Goal: Information Seeking & Learning: Learn about a topic

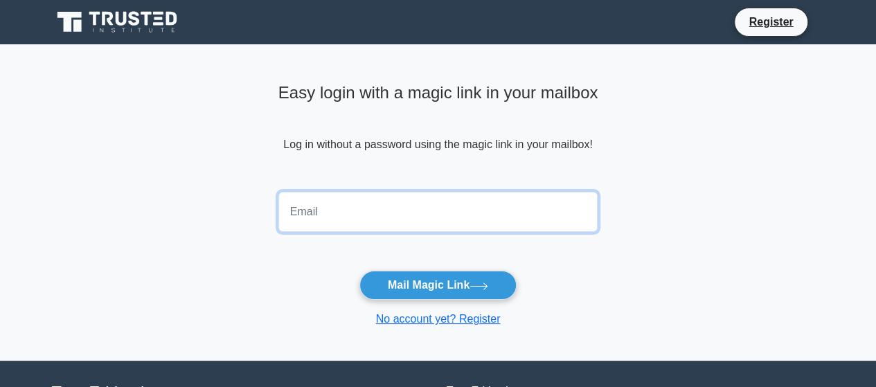
click at [346, 208] on input "email" at bounding box center [438, 212] width 320 height 40
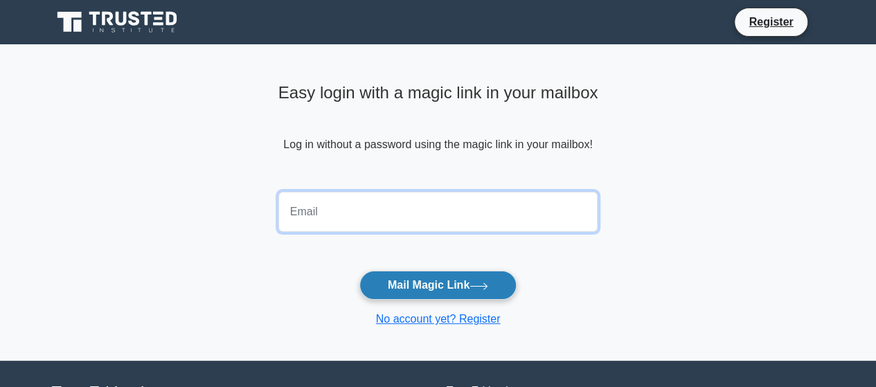
type input "olisa.onugbolu@gmail.com"
click at [359, 271] on button "Mail Magic Link" at bounding box center [437, 285] width 157 height 29
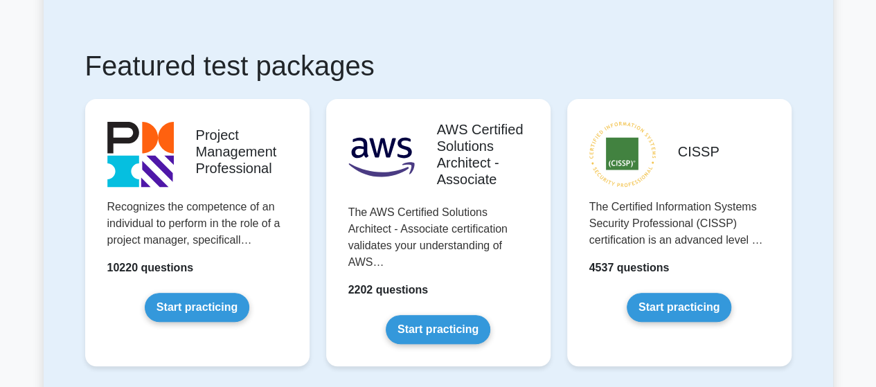
scroll to position [346, 0]
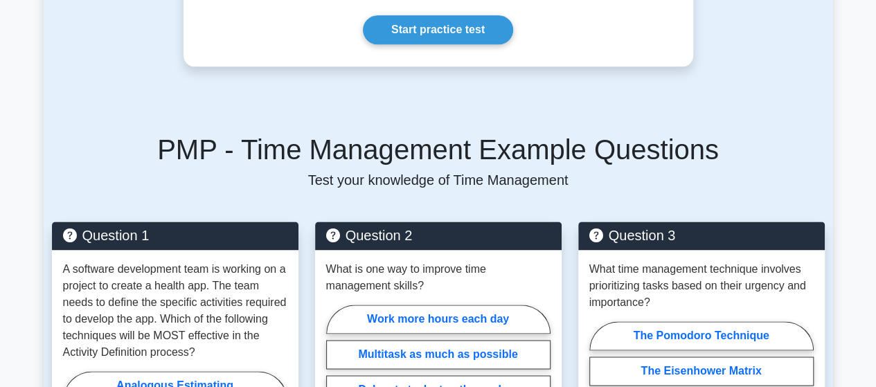
scroll to position [900, 0]
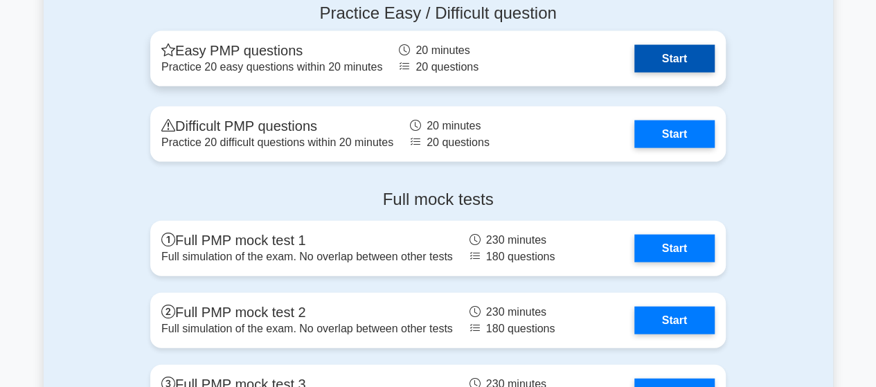
scroll to position [4085, 0]
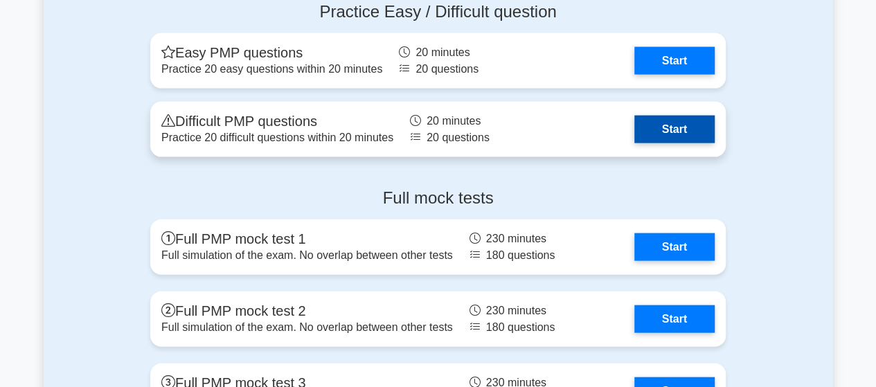
click at [634, 129] on link "Start" at bounding box center [674, 130] width 80 height 28
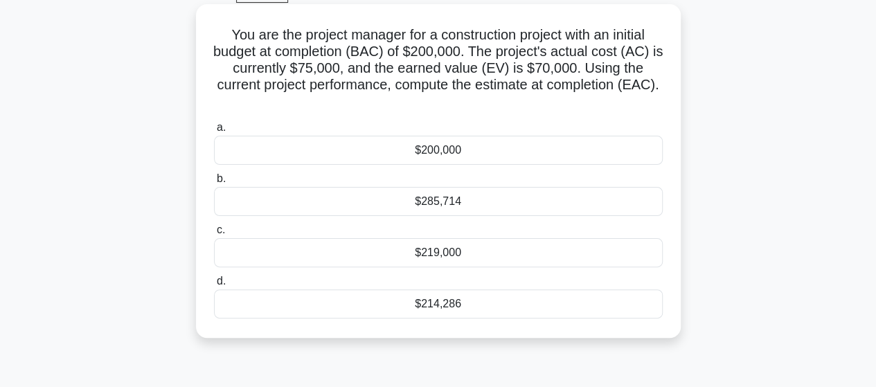
scroll to position [138, 0]
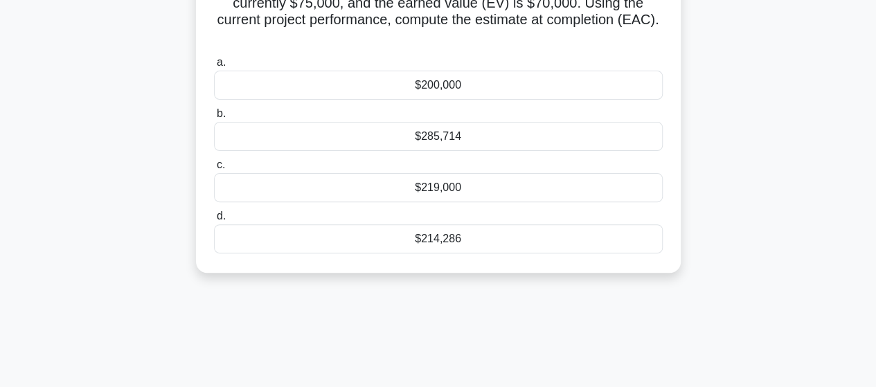
click at [434, 89] on div "$200,000" at bounding box center [438, 85] width 449 height 29
click at [214, 67] on input "a. $200,000" at bounding box center [214, 62] width 0 height 9
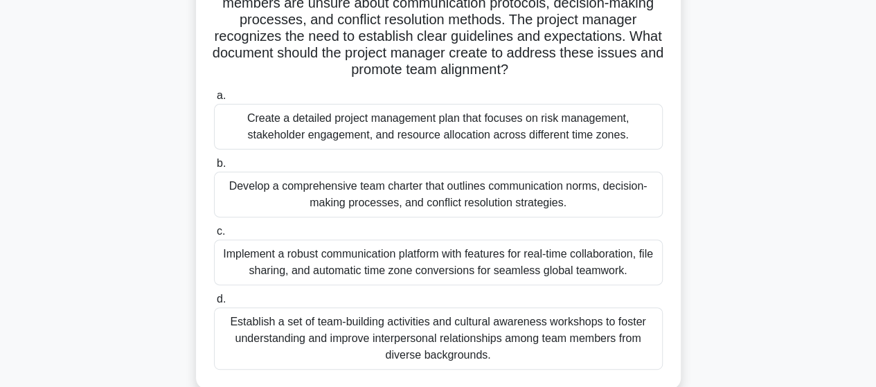
scroll to position [69, 0]
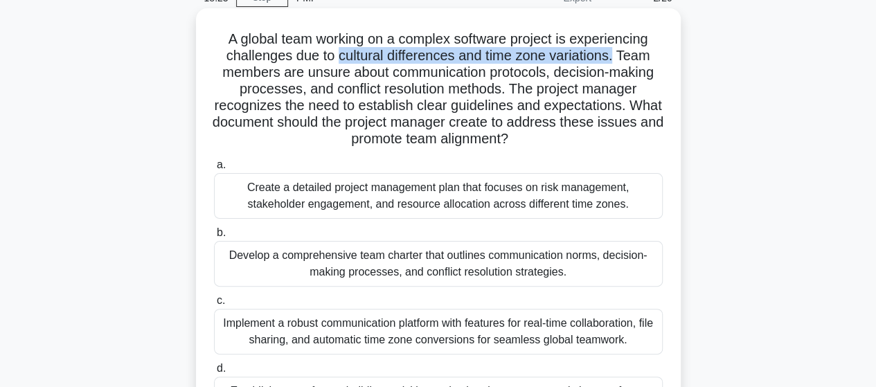
drag, startPoint x: 338, startPoint y: 57, endPoint x: 618, endPoint y: 56, distance: 279.7
click at [618, 56] on h5 "A global team working on a complex software project is experiencing challenges …" at bounding box center [438, 89] width 451 height 118
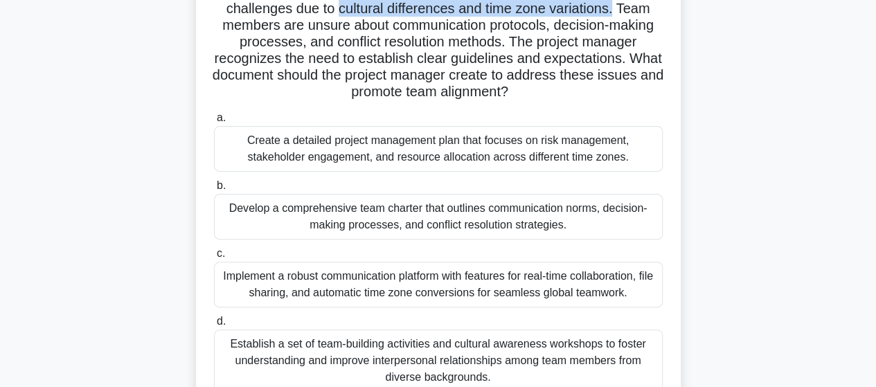
scroll to position [138, 0]
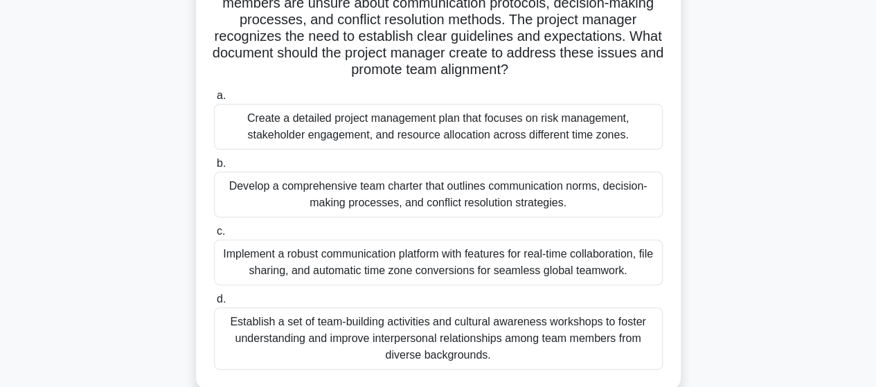
click at [401, 201] on div "Develop a comprehensive team charter that outlines communication norms, decisio…" at bounding box center [438, 195] width 449 height 46
click at [214, 168] on input "b. Develop a comprehensive team charter that outlines communication norms, deci…" at bounding box center [214, 163] width 0 height 9
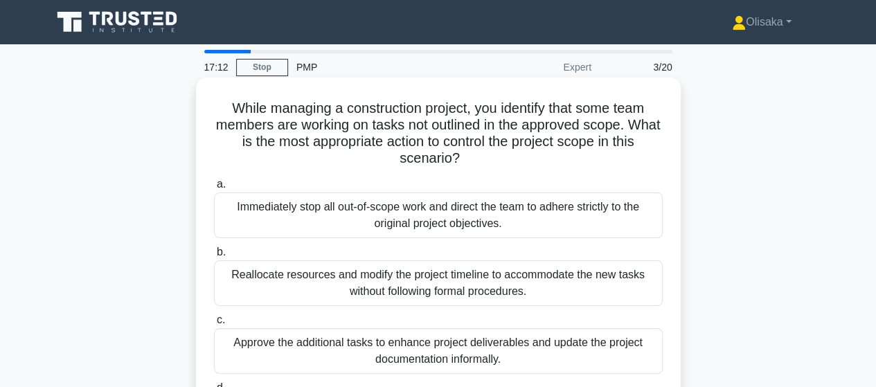
scroll to position [69, 0]
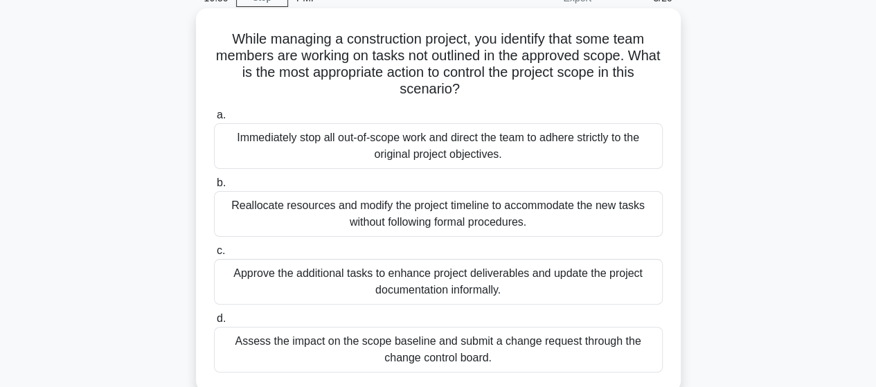
click at [426, 356] on div "Assess the impact on the scope baseline and submit a change request through the…" at bounding box center [438, 350] width 449 height 46
click at [214, 323] on input "d. Assess the impact on the scope baseline and submit a change request through …" at bounding box center [214, 318] width 0 height 9
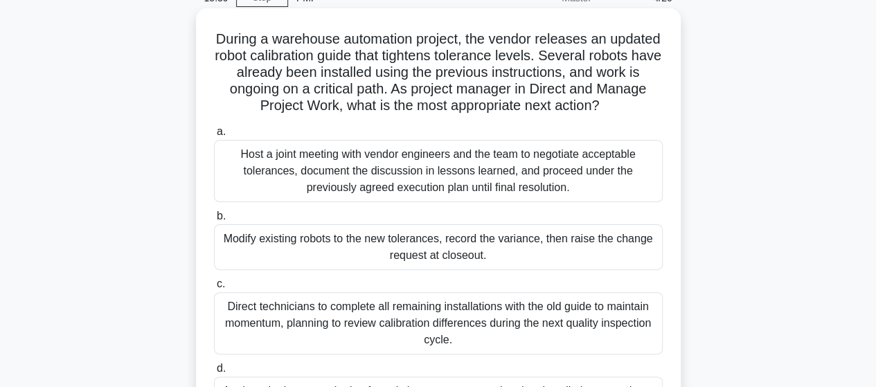
click at [368, 177] on div "Host a joint meeting with vendor engineers and the team to negotiate acceptable…" at bounding box center [438, 171] width 449 height 62
click at [214, 136] on input "a. Host a joint meeting with vendor engineers and the team to negotiate accepta…" at bounding box center [214, 131] width 0 height 9
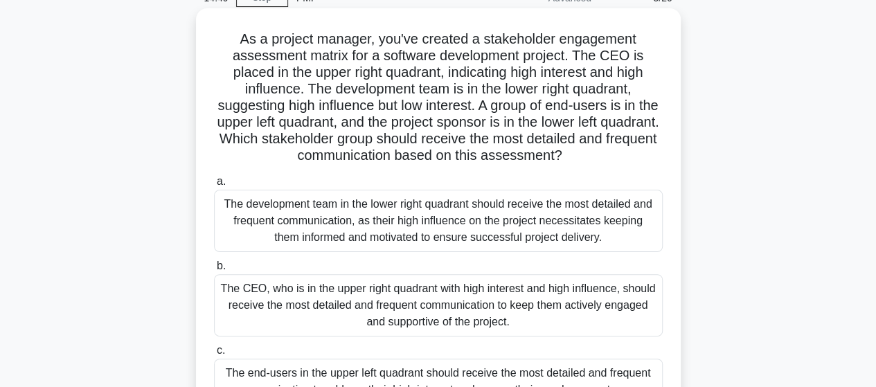
click at [447, 309] on div "The CEO, who is in the upper right quadrant with high interest and high influen…" at bounding box center [438, 305] width 449 height 62
click at [214, 271] on input "b. The CEO, who is in the upper right quadrant with high interest and high infl…" at bounding box center [214, 266] width 0 height 9
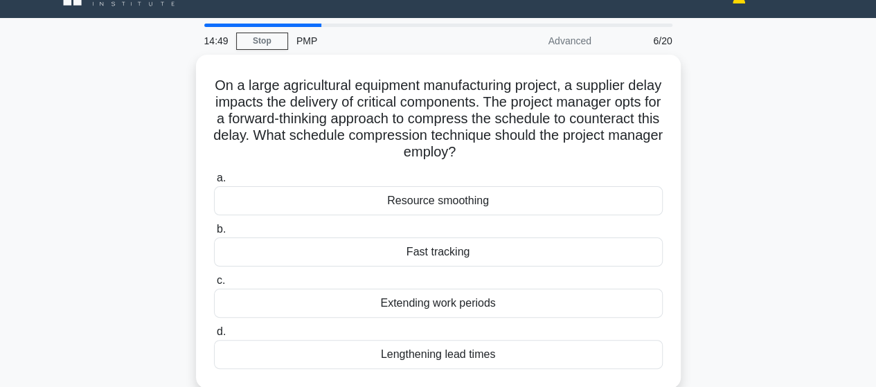
scroll to position [0, 0]
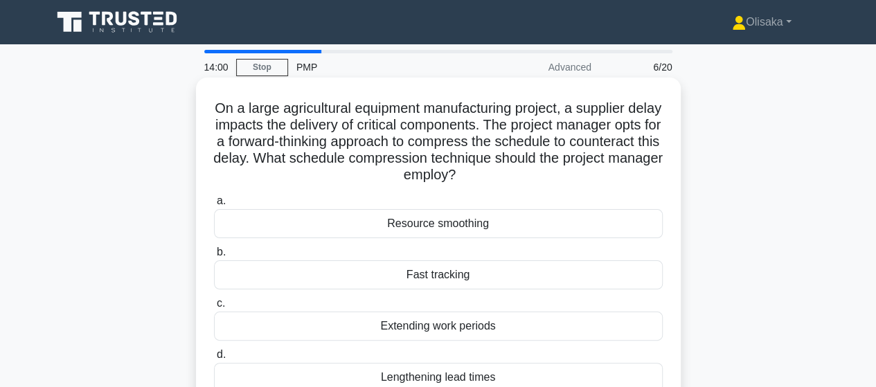
click at [452, 282] on div "Fast tracking" at bounding box center [438, 274] width 449 height 29
click at [214, 257] on input "b. Fast tracking" at bounding box center [214, 252] width 0 height 9
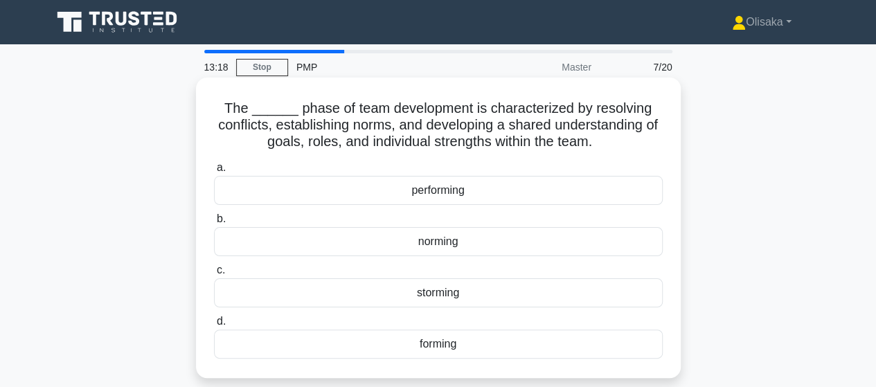
click at [440, 295] on div "storming" at bounding box center [438, 292] width 449 height 29
click at [214, 275] on input "c. storming" at bounding box center [214, 270] width 0 height 9
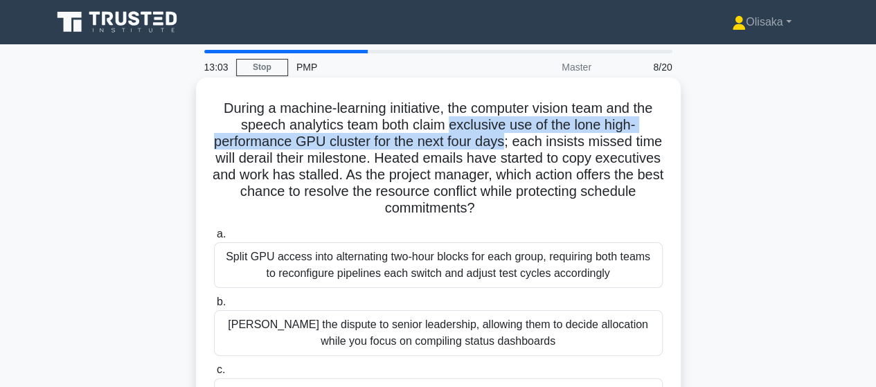
drag, startPoint x: 449, startPoint y: 128, endPoint x: 521, endPoint y: 150, distance: 75.3
click at [521, 150] on h5 "During a machine-learning initiative, the computer vision team and the speech a…" at bounding box center [438, 159] width 451 height 118
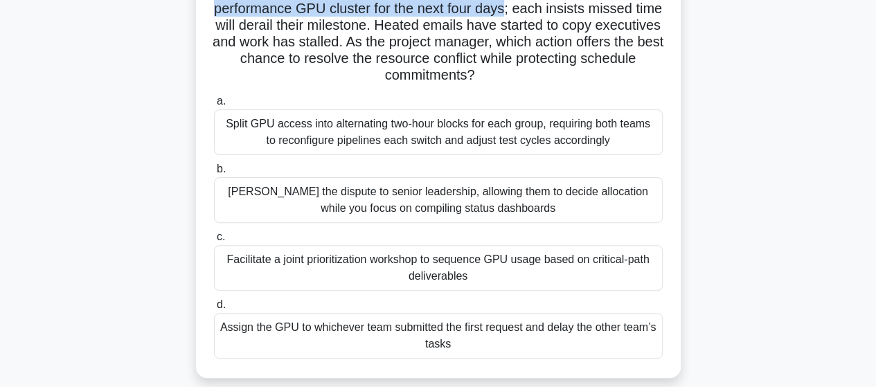
scroll to position [138, 0]
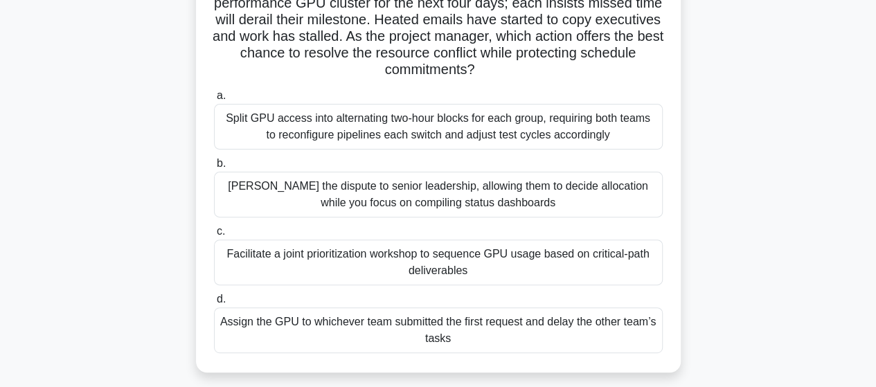
click at [448, 271] on div "Facilitate a joint prioritization workshop to sequence GPU usage based on criti…" at bounding box center [438, 263] width 449 height 46
click at [214, 236] on input "c. Facilitate a joint prioritization workshop to sequence GPU usage based on cr…" at bounding box center [214, 231] width 0 height 9
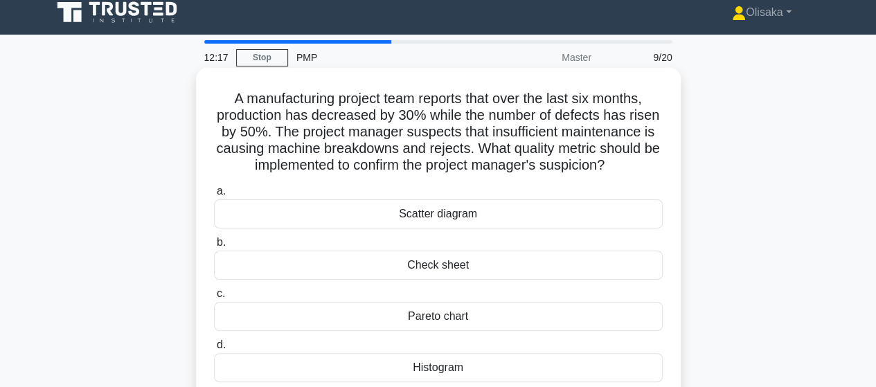
scroll to position [0, 0]
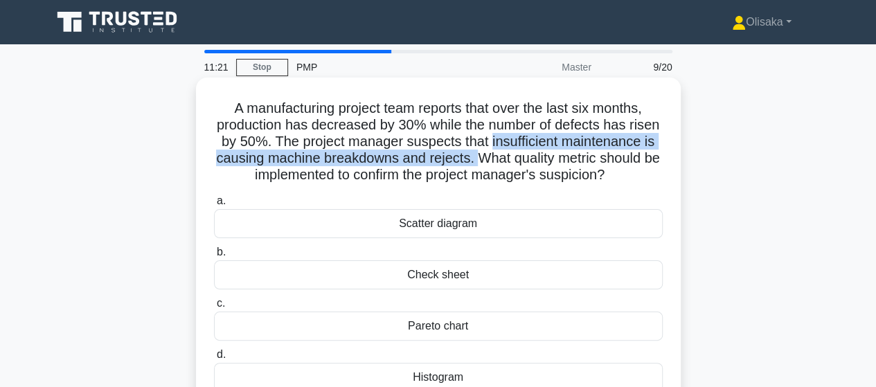
drag, startPoint x: 490, startPoint y: 143, endPoint x: 486, endPoint y: 164, distance: 21.2
click at [486, 164] on h5 "A manufacturing project team reports that over the last six months, production …" at bounding box center [438, 142] width 451 height 84
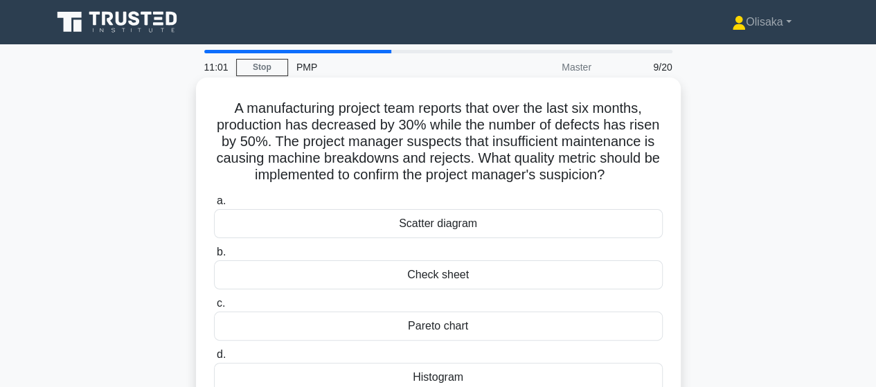
click at [451, 321] on div "Pareto chart" at bounding box center [438, 326] width 449 height 29
click at [214, 308] on input "c. Pareto chart" at bounding box center [214, 303] width 0 height 9
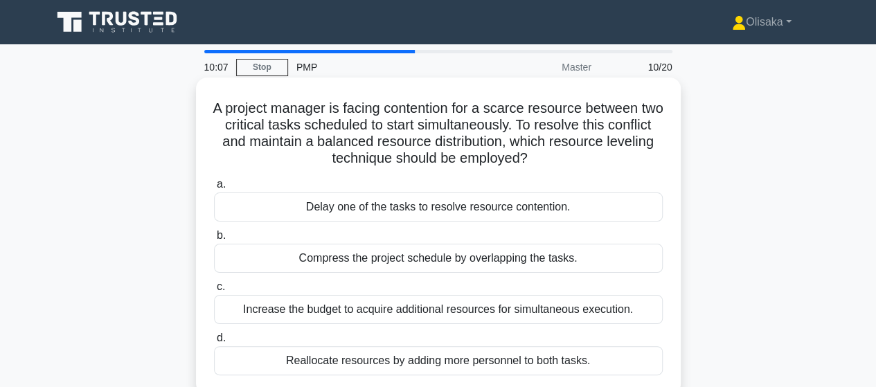
click at [446, 264] on div "Compress the project schedule by overlapping the tasks." at bounding box center [438, 258] width 449 height 29
click at [214, 240] on input "b. Compress the project schedule by overlapping the tasks." at bounding box center [214, 235] width 0 height 9
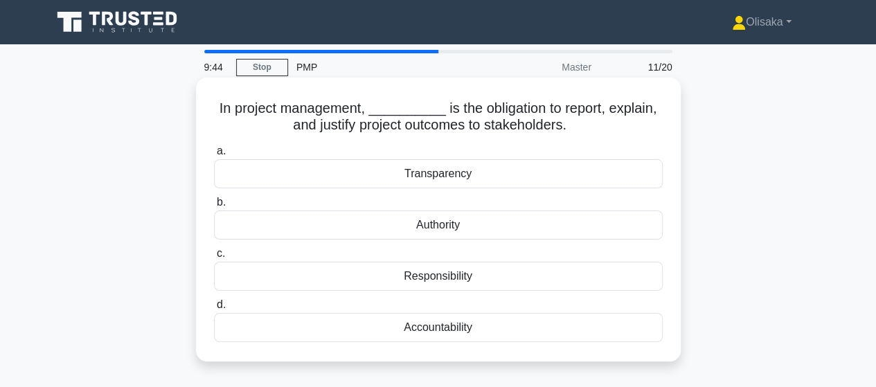
click at [440, 329] on div "Accountability" at bounding box center [438, 327] width 449 height 29
click at [214, 309] on input "d. Accountability" at bounding box center [214, 304] width 0 height 9
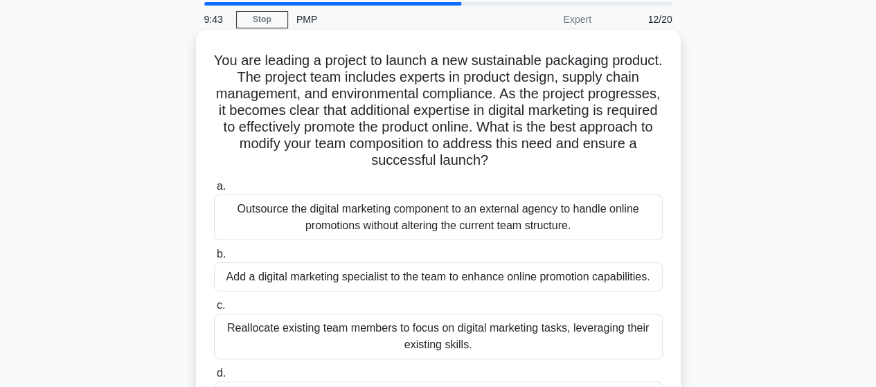
scroll to position [69, 0]
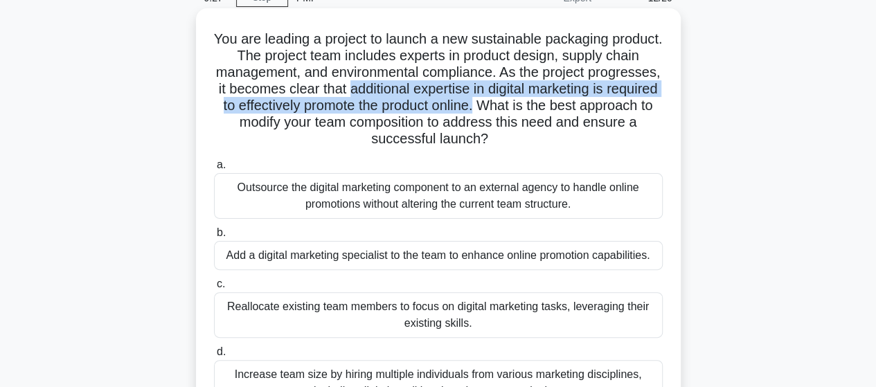
drag, startPoint x: 449, startPoint y: 90, endPoint x: 620, endPoint y: 105, distance: 172.4
click at [620, 105] on h5 "You are leading a project to launch a new sustainable packaging product. The pr…" at bounding box center [438, 89] width 451 height 118
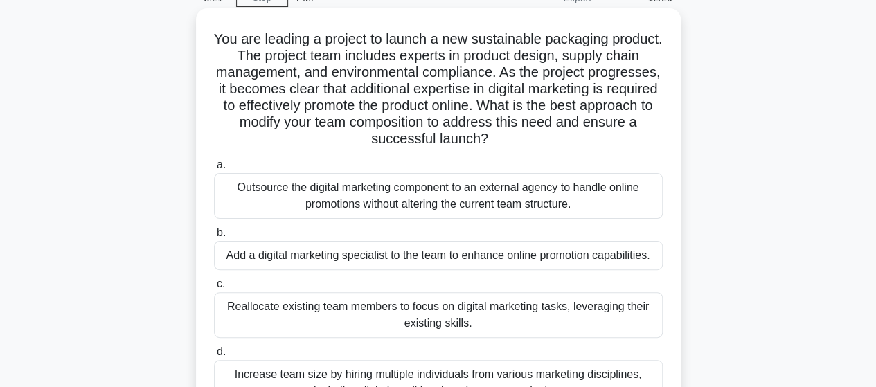
click at [381, 194] on div "Outsource the digital marketing component to an external agency to handle onlin…" at bounding box center [438, 196] width 449 height 46
click at [214, 170] on input "a. Outsource the digital marketing component to an external agency to handle on…" at bounding box center [214, 165] width 0 height 9
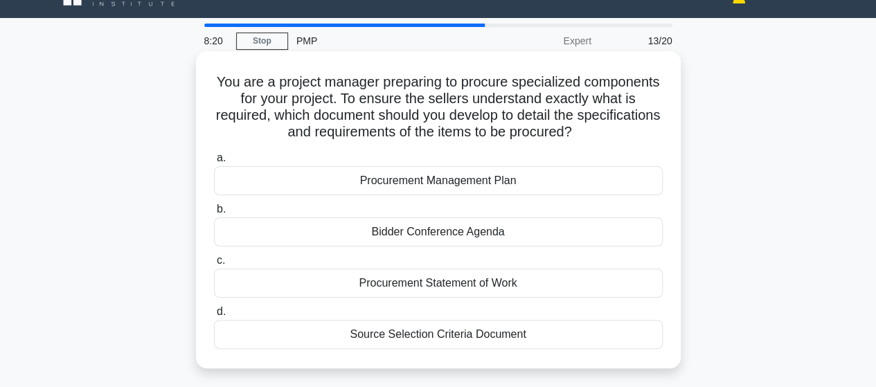
scroll to position [0, 0]
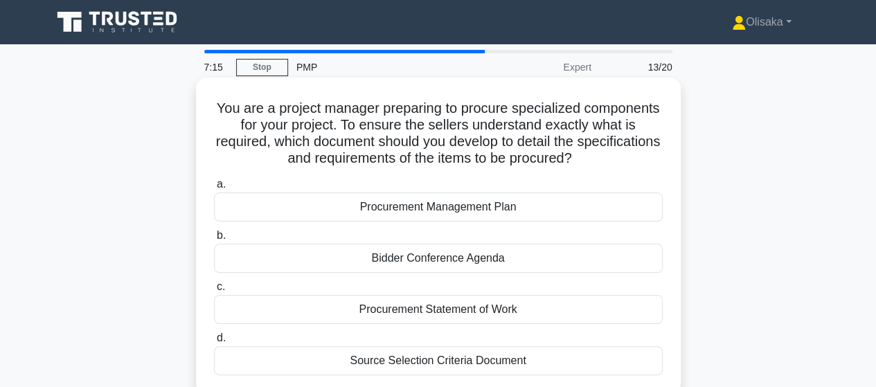
click at [456, 312] on div "Procurement Statement of Work" at bounding box center [438, 309] width 449 height 29
click at [214, 291] on input "c. Procurement Statement of Work" at bounding box center [214, 286] width 0 height 9
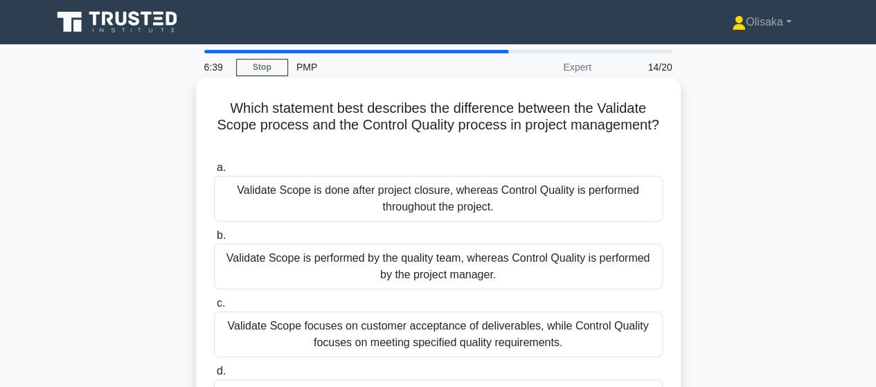
scroll to position [69, 0]
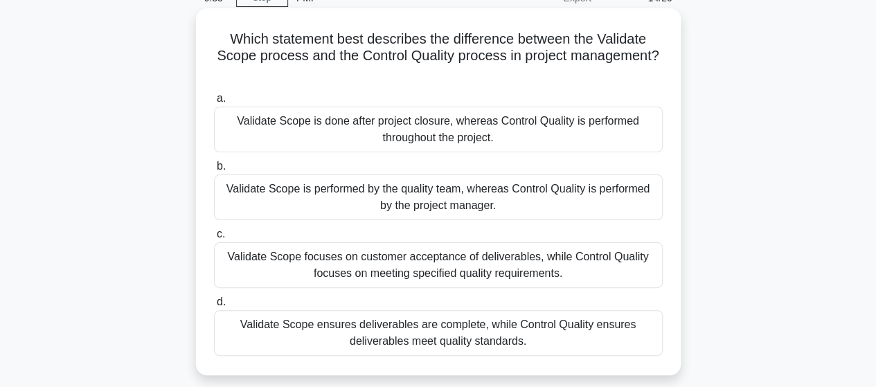
click at [474, 268] on div "Validate Scope focuses on customer acceptance of deliverables, while Control Qu…" at bounding box center [438, 265] width 449 height 46
click at [214, 239] on input "c. Validate Scope focuses on customer acceptance of deliverables, while Control…" at bounding box center [214, 234] width 0 height 9
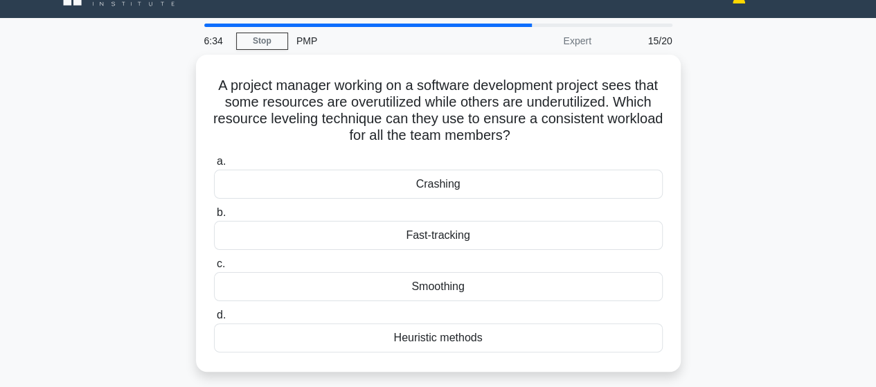
scroll to position [0, 0]
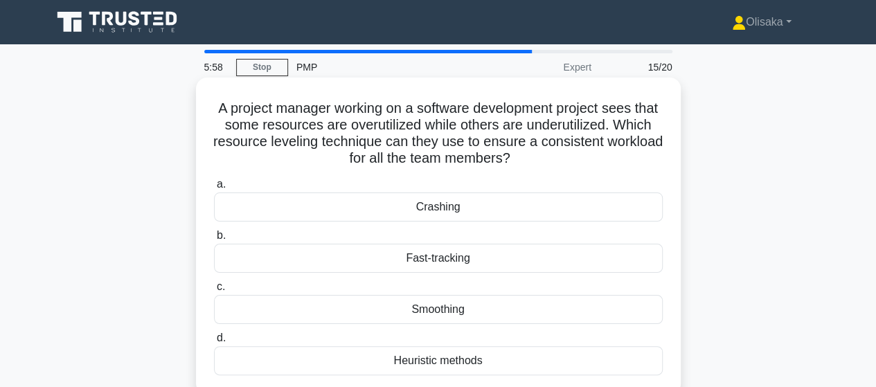
click at [446, 365] on div "Heuristic methods" at bounding box center [438, 360] width 449 height 29
click at [214, 343] on input "d. Heuristic methods" at bounding box center [214, 338] width 0 height 9
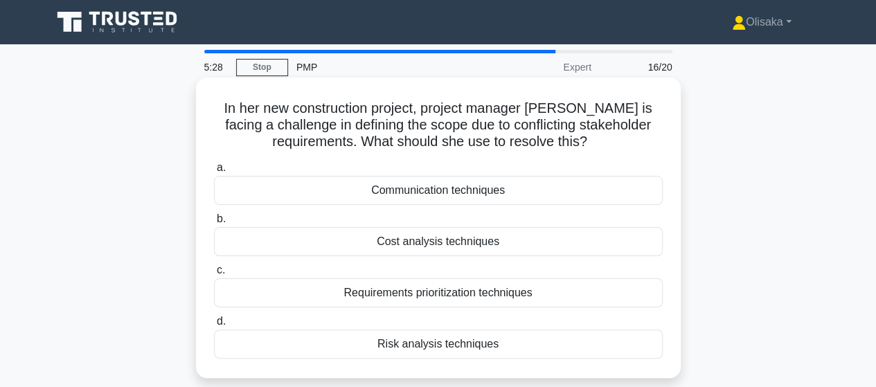
click at [452, 298] on div "Requirements prioritization techniques" at bounding box center [438, 292] width 449 height 29
click at [214, 275] on input "c. Requirements prioritization techniques" at bounding box center [214, 270] width 0 height 9
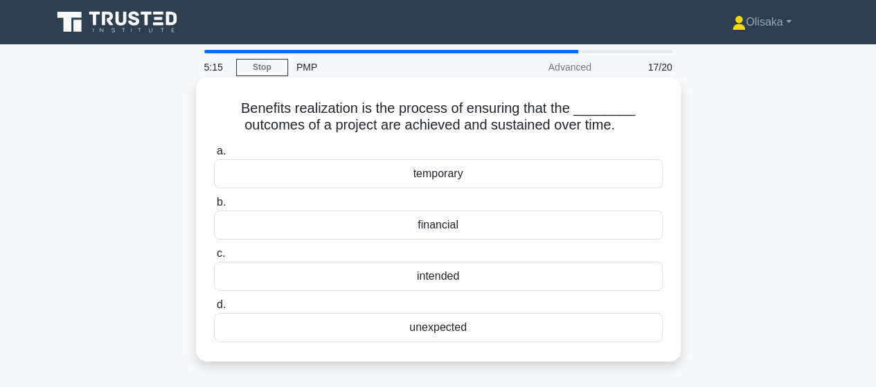
click at [450, 282] on div "intended" at bounding box center [438, 276] width 449 height 29
click at [214, 258] on input "c. intended" at bounding box center [214, 253] width 0 height 9
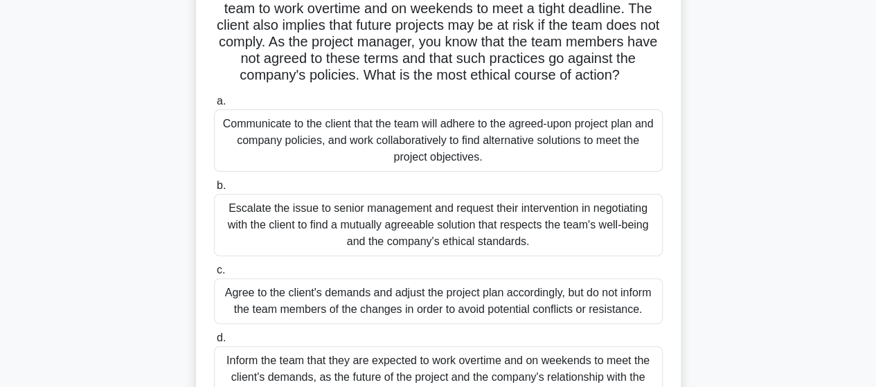
scroll to position [138, 0]
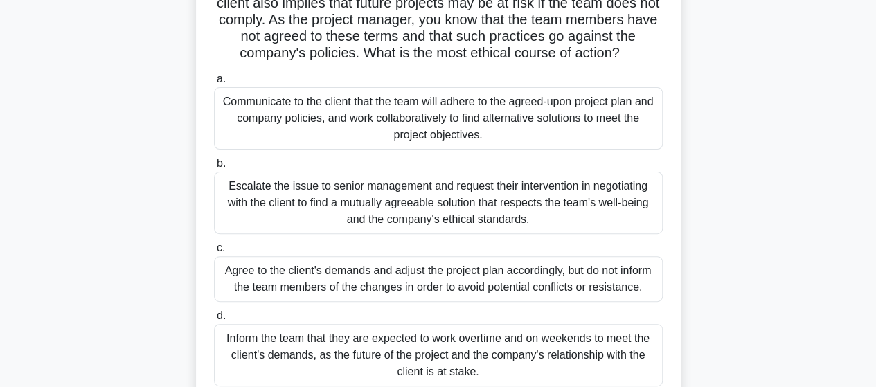
click at [426, 363] on div "Inform the team that they are expected to work overtime and on weekends to meet…" at bounding box center [438, 355] width 449 height 62
click at [214, 321] on input "d. Inform the team that they are expected to work overtime and on weekends to m…" at bounding box center [214, 316] width 0 height 9
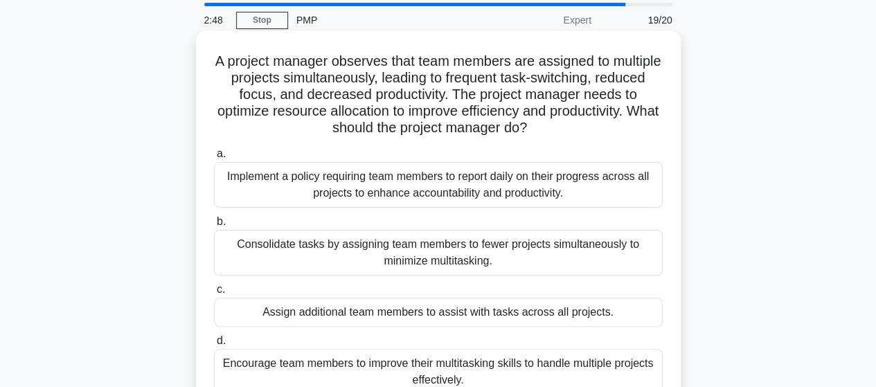
scroll to position [69, 0]
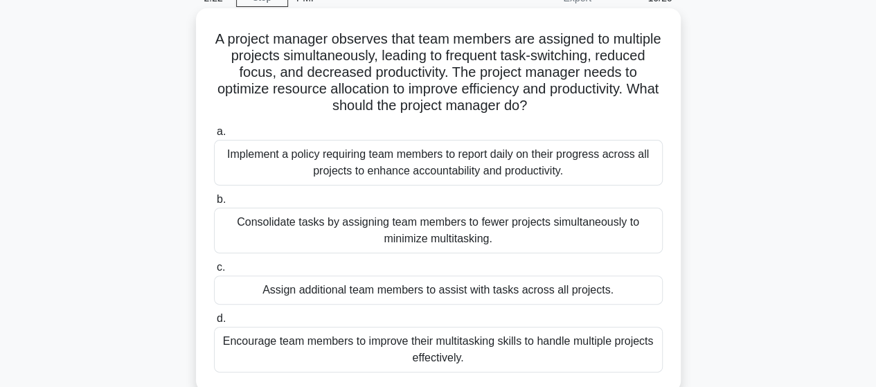
click at [487, 350] on div "Encourage team members to improve their multitasking skills to handle multiple …" at bounding box center [438, 350] width 449 height 46
click at [214, 323] on input "d. Encourage team members to improve their multitasking skills to handle multip…" at bounding box center [214, 318] width 0 height 9
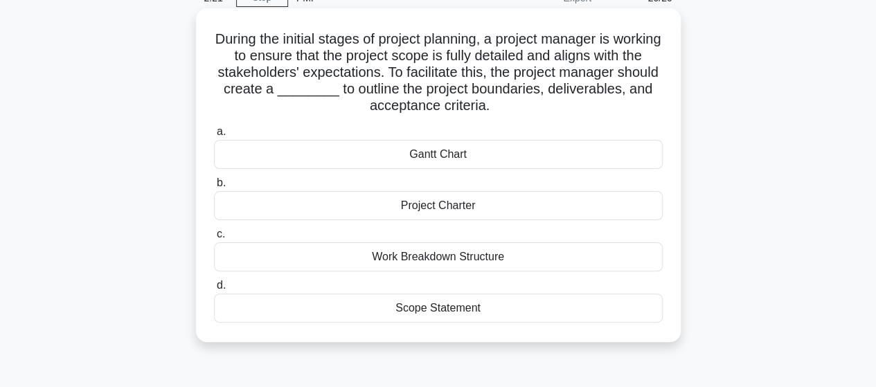
scroll to position [0, 0]
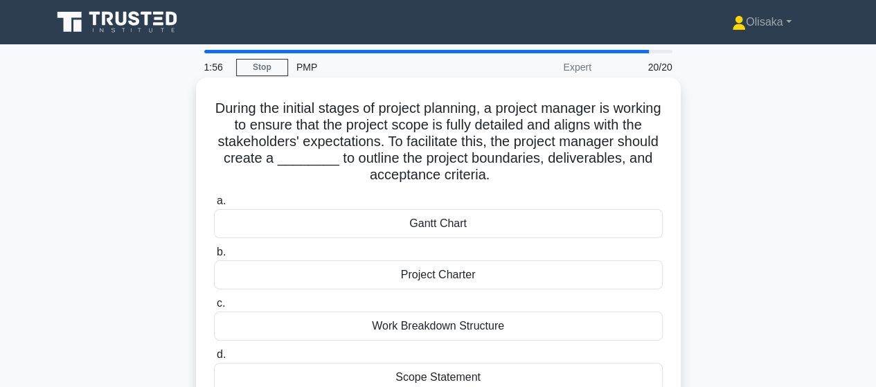
click at [455, 279] on div "Project Charter" at bounding box center [438, 274] width 449 height 29
click at [214, 257] on input "b. Project Charter" at bounding box center [214, 252] width 0 height 9
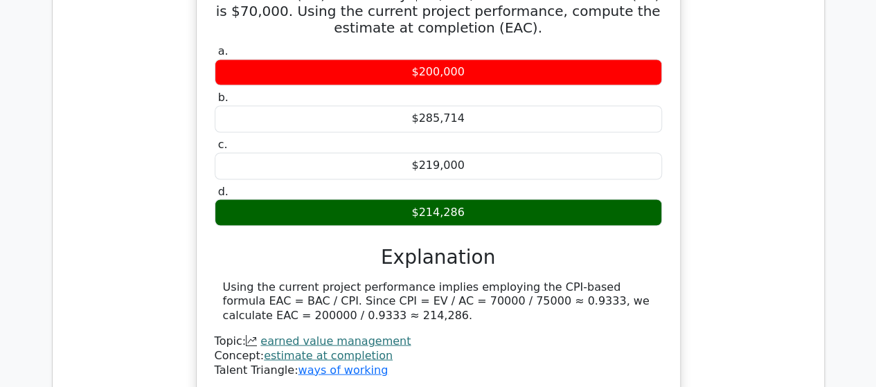
scroll to position [969, 0]
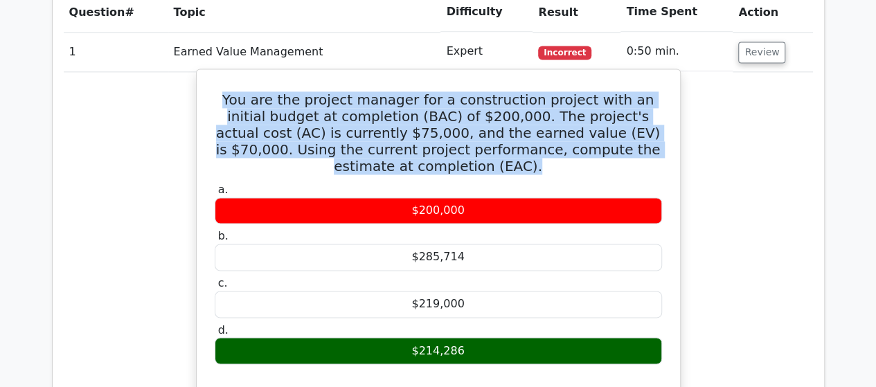
drag, startPoint x: 223, startPoint y: 93, endPoint x: 467, endPoint y: 141, distance: 248.2
click at [494, 165] on h5 "You are the project manager for a construction project with an initial budget a…" at bounding box center [438, 132] width 450 height 83
copy h5 "You are the project manager for a construction project with an initial budget a…"
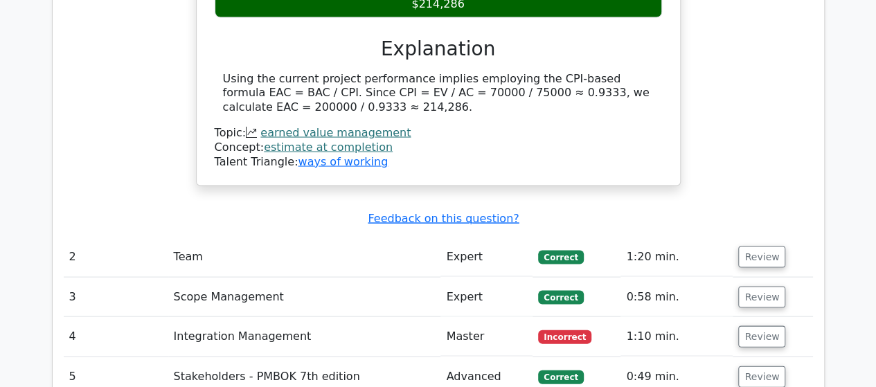
scroll to position [1454, 0]
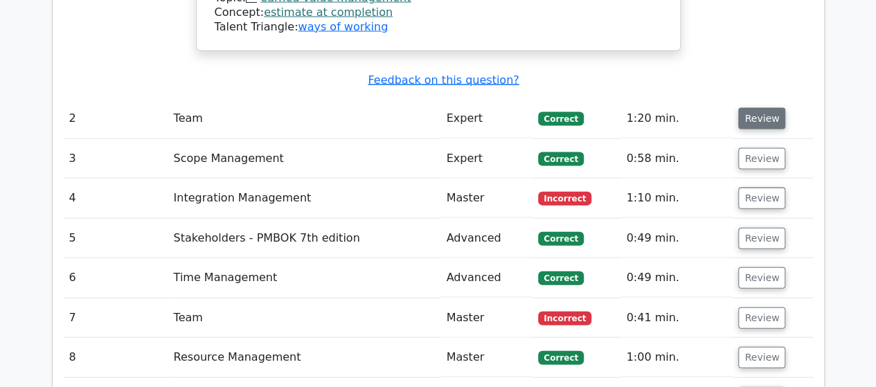
drag, startPoint x: 749, startPoint y: 118, endPoint x: 735, endPoint y: 118, distance: 14.5
click at [748, 118] on button "Review" at bounding box center [761, 118] width 47 height 21
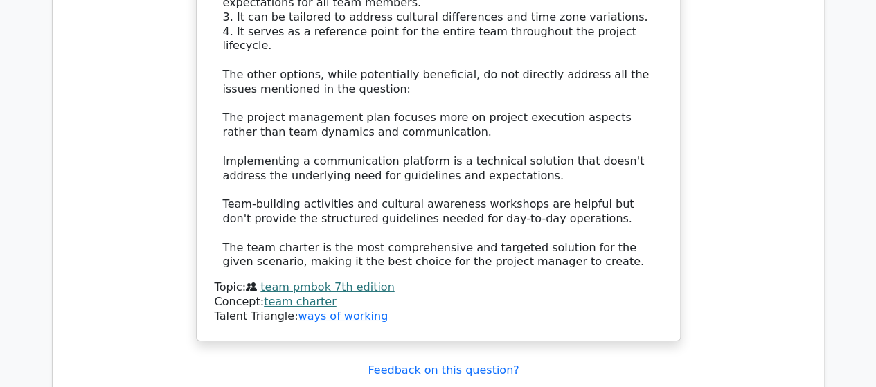
scroll to position [2354, 0]
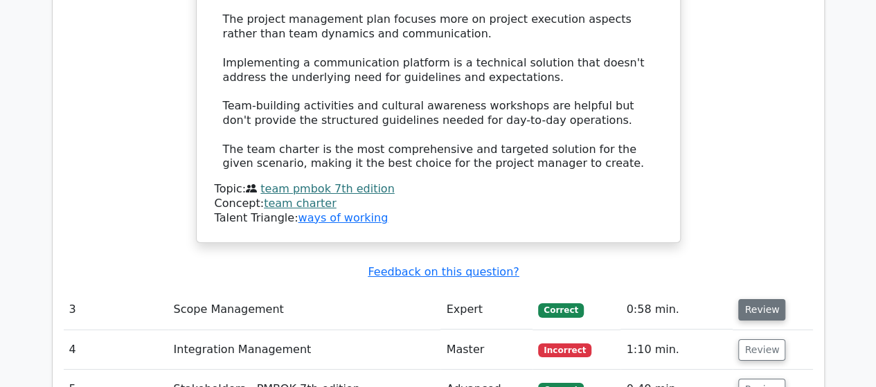
click at [747, 299] on button "Review" at bounding box center [761, 309] width 47 height 21
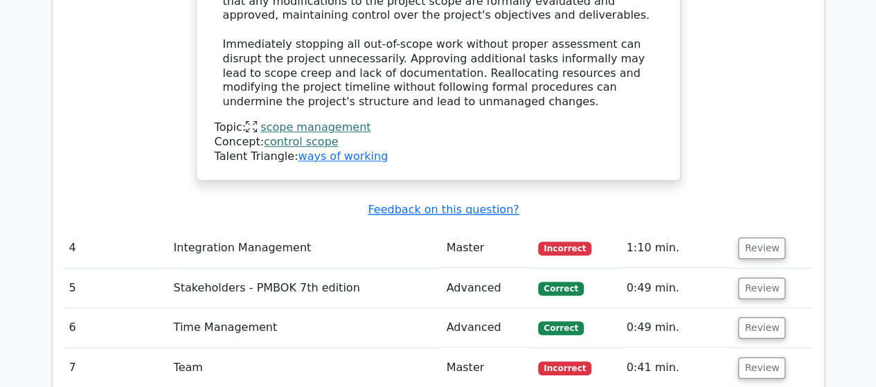
scroll to position [3116, 0]
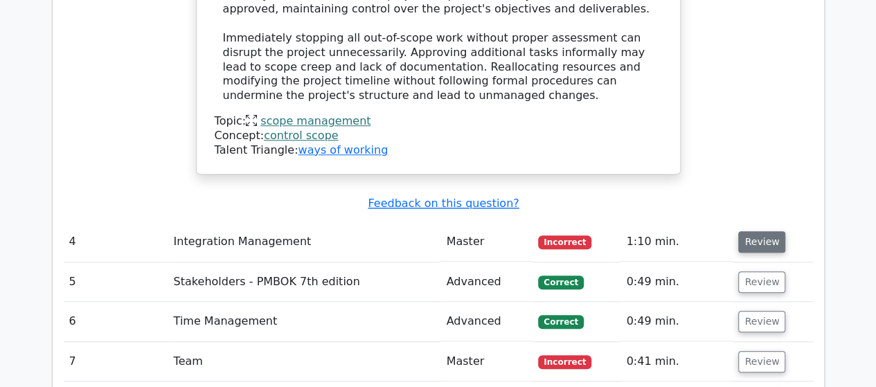
click at [754, 231] on button "Review" at bounding box center [761, 241] width 47 height 21
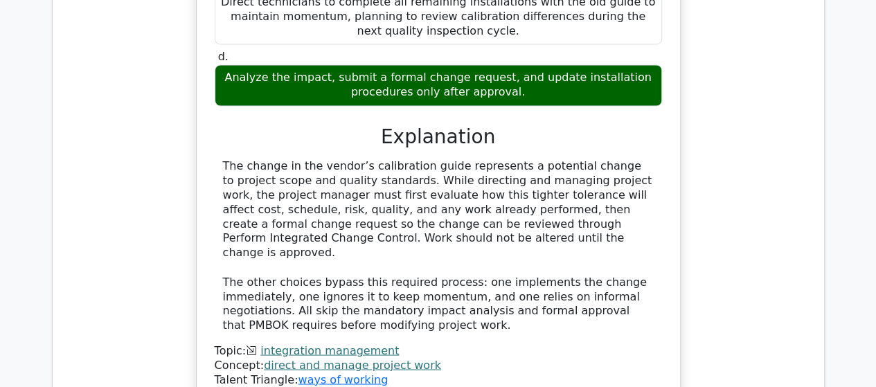
scroll to position [3739, 0]
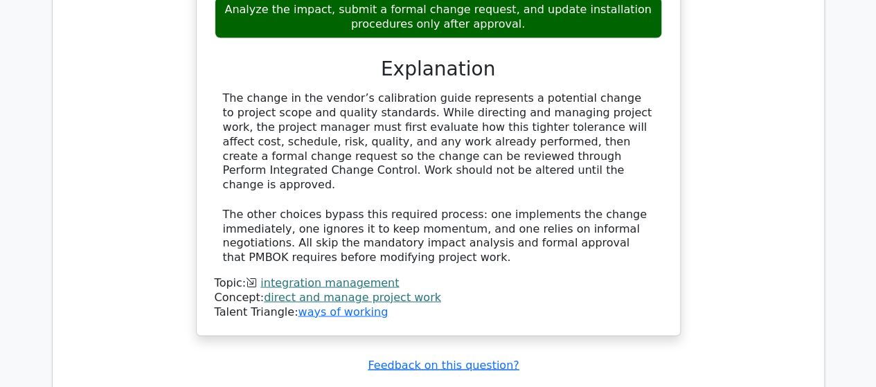
drag, startPoint x: 762, startPoint y: 287, endPoint x: 611, endPoint y: 272, distance: 151.6
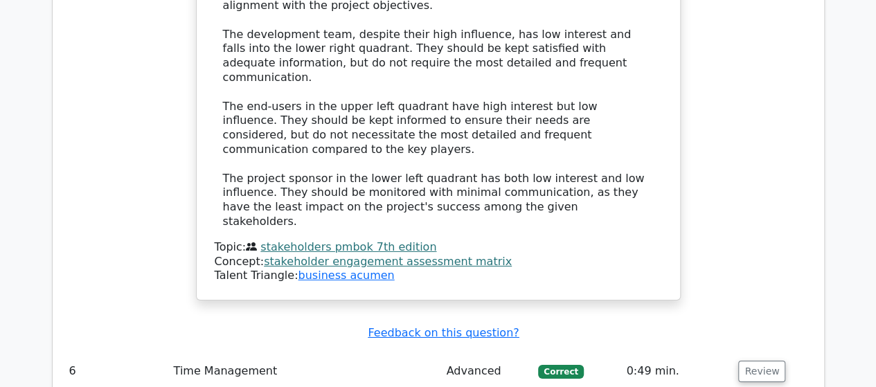
scroll to position [4777, 0]
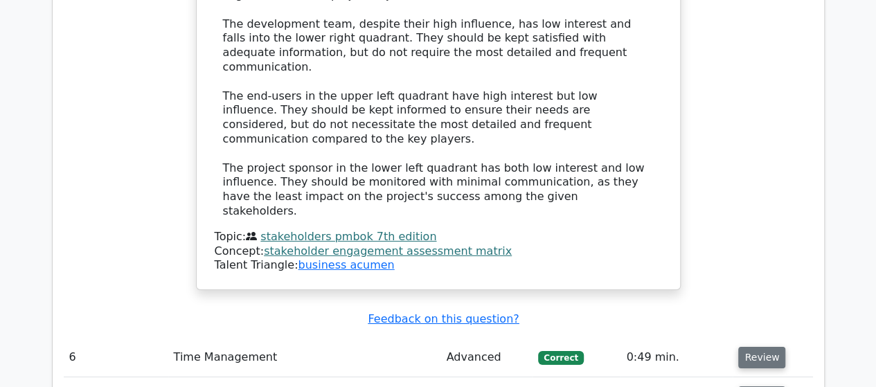
click at [749, 347] on button "Review" at bounding box center [761, 357] width 47 height 21
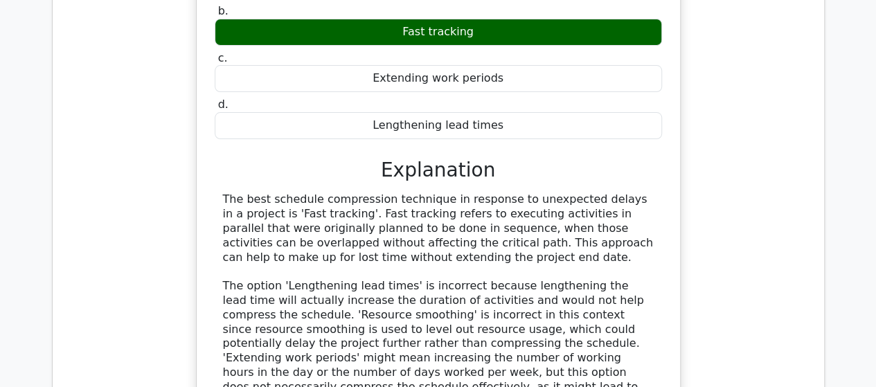
scroll to position [5331, 0]
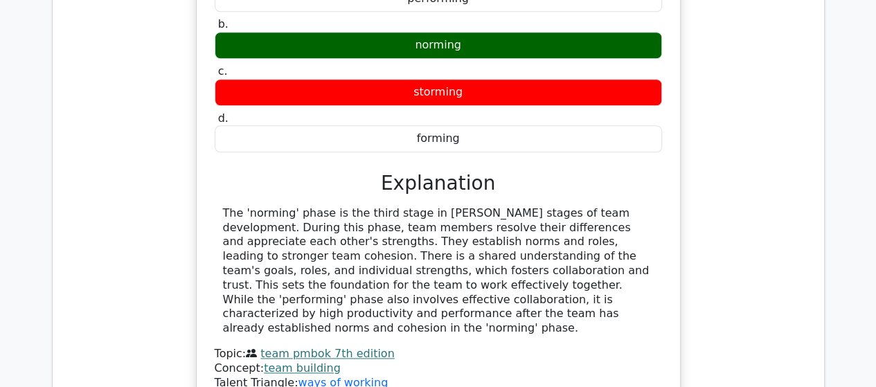
scroll to position [6024, 0]
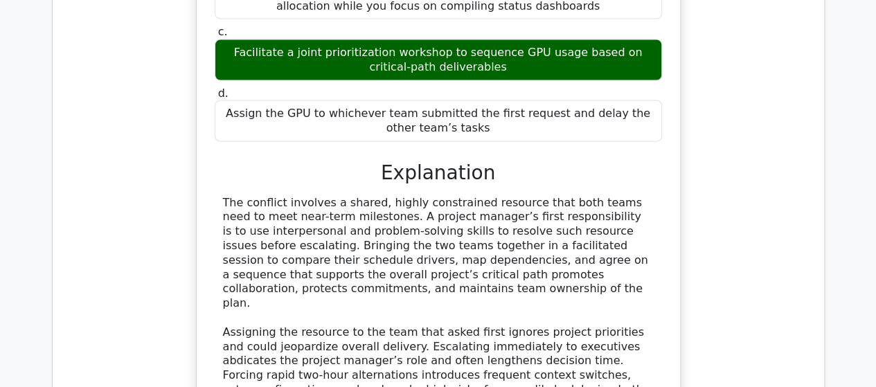
scroll to position [6854, 0]
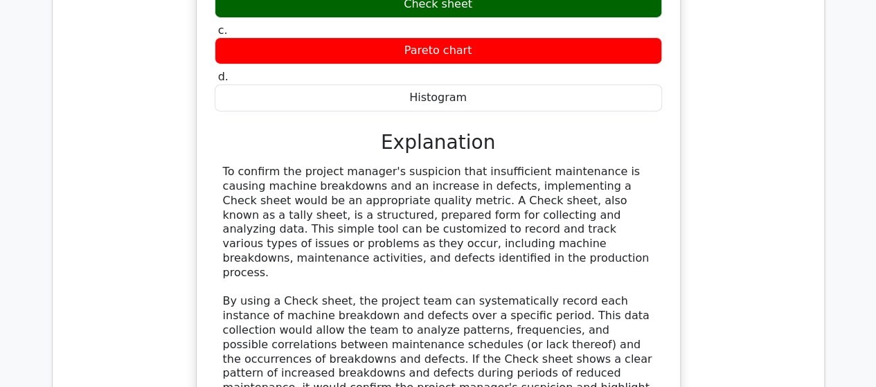
scroll to position [7685, 0]
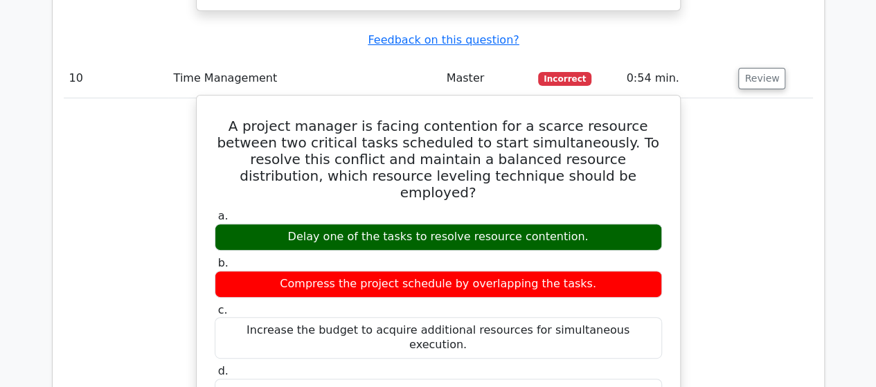
scroll to position [8170, 0]
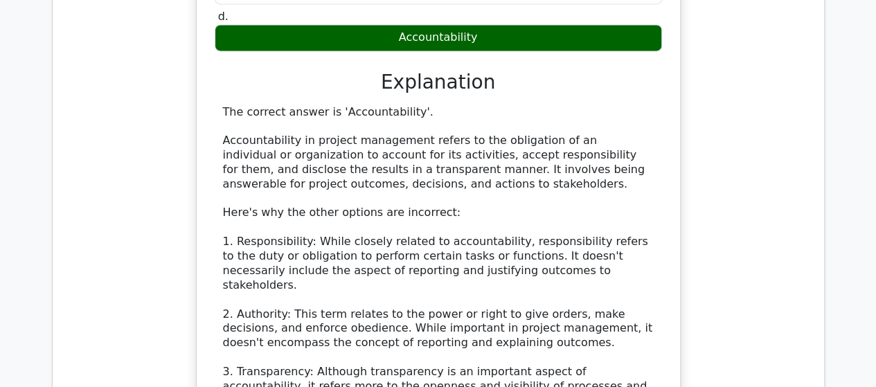
scroll to position [9001, 0]
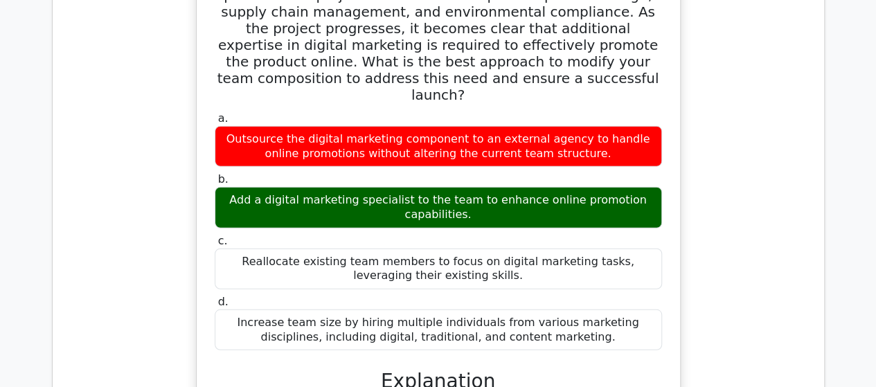
scroll to position [9693, 0]
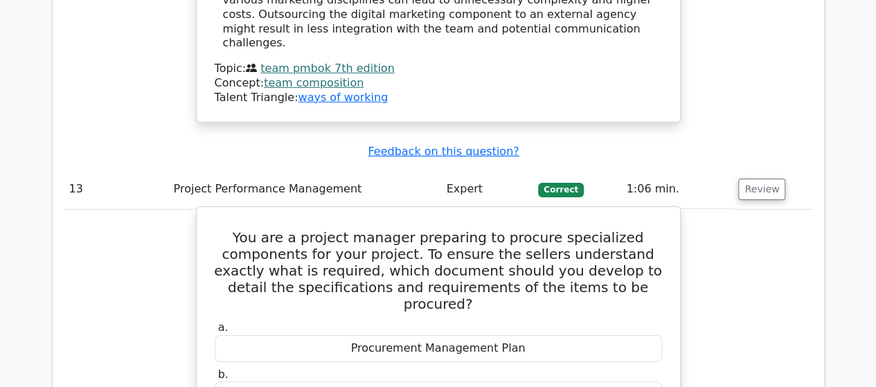
scroll to position [10316, 0]
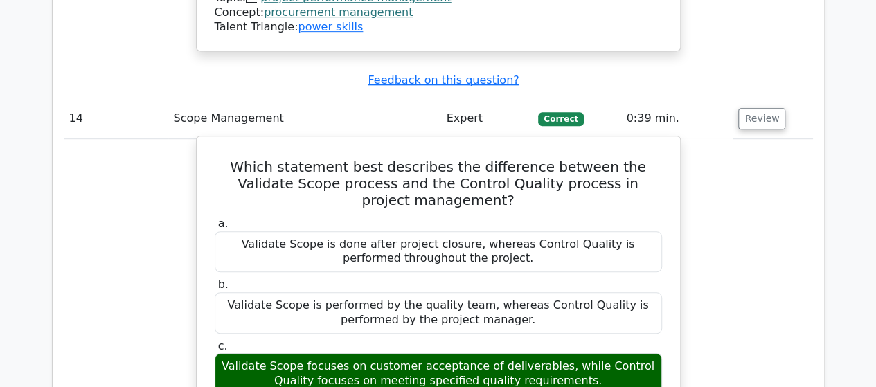
scroll to position [10939, 0]
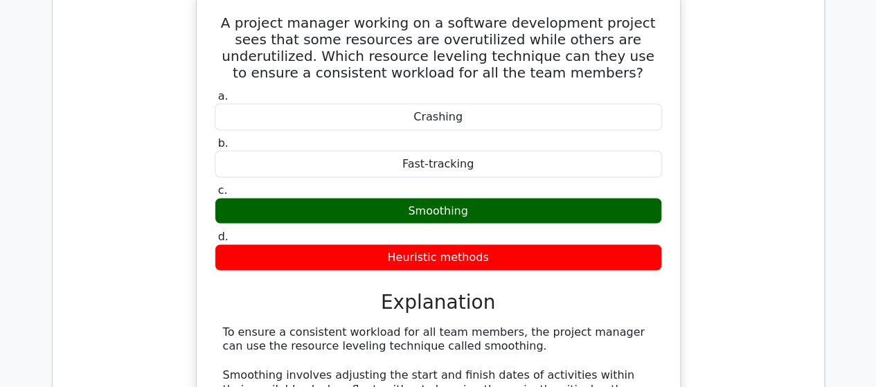
scroll to position [11770, 0]
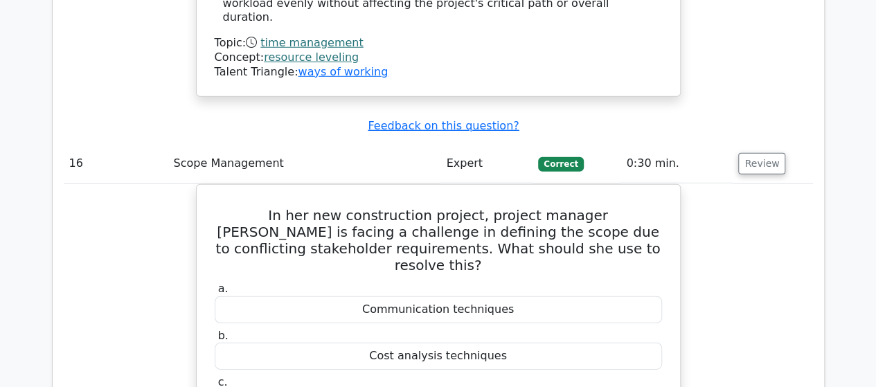
scroll to position [12463, 0]
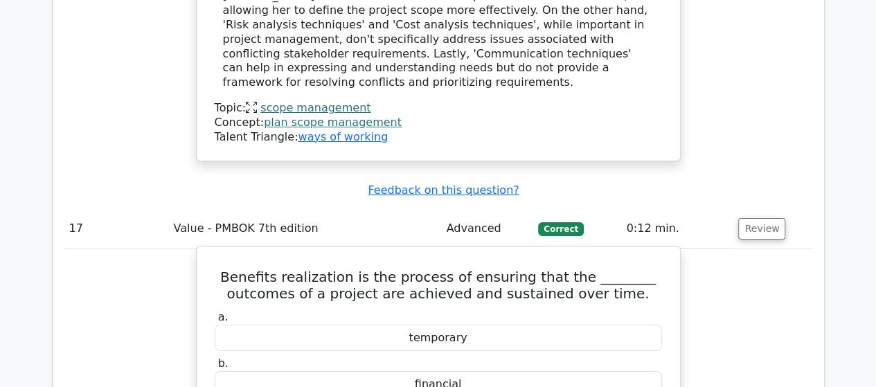
scroll to position [13224, 0]
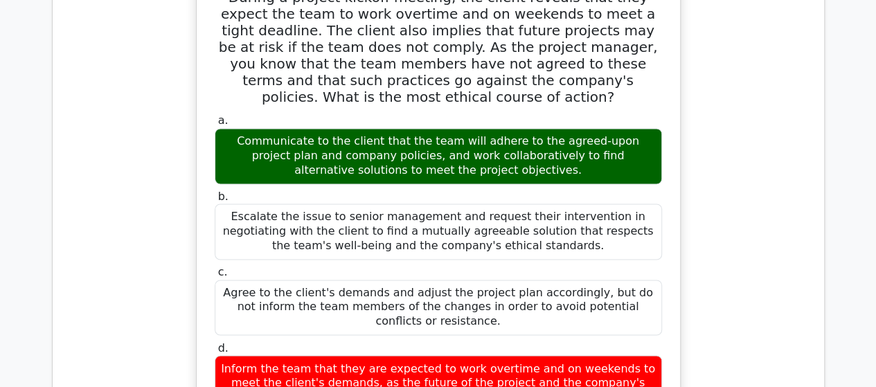
scroll to position [14124, 0]
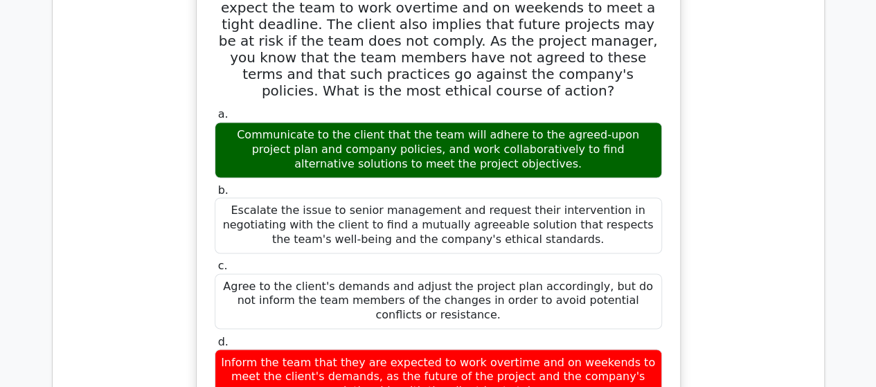
drag, startPoint x: 744, startPoint y: 240, endPoint x: 728, endPoint y: 235, distance: 16.0
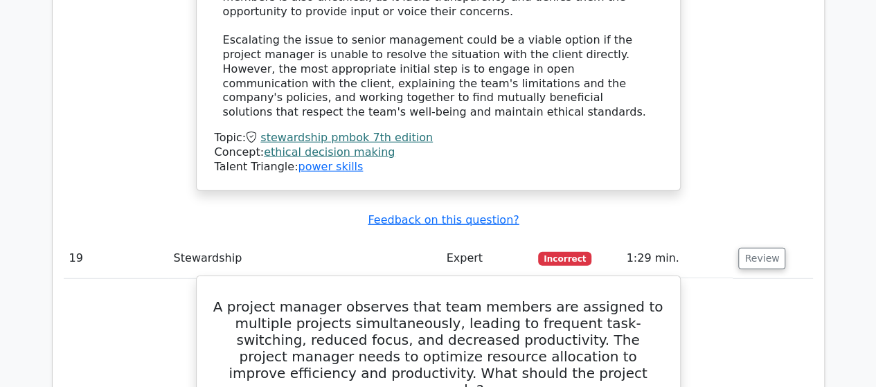
scroll to position [14817, 0]
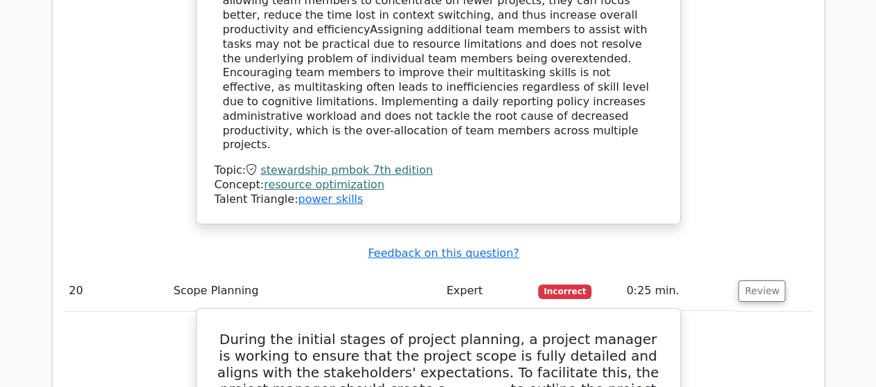
scroll to position [15717, 0]
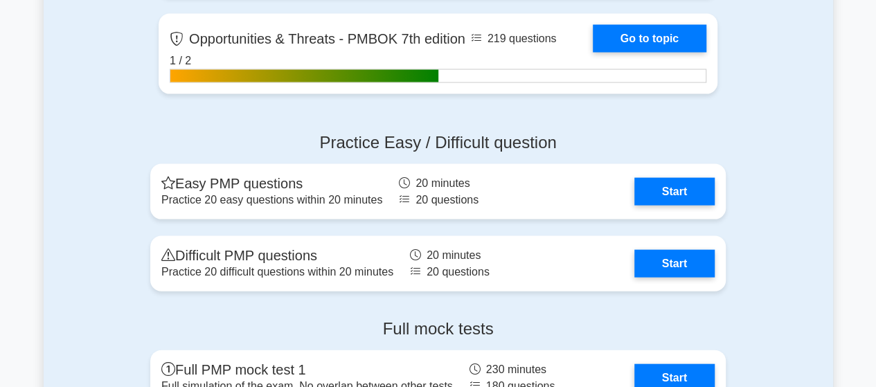
scroll to position [4016, 0]
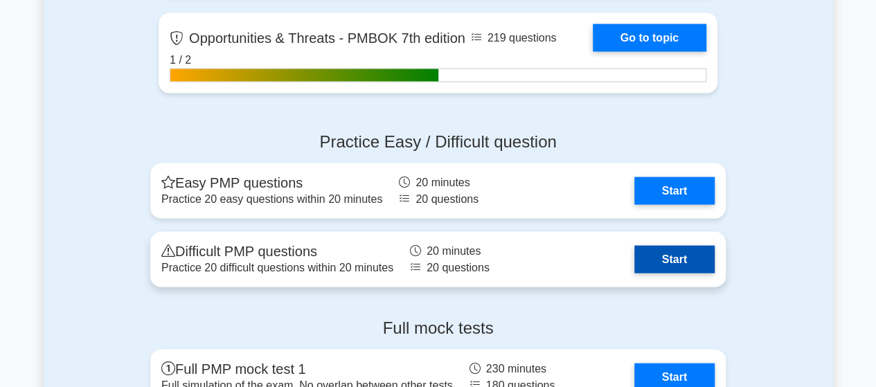
click at [634, 250] on link "Start" at bounding box center [674, 260] width 80 height 28
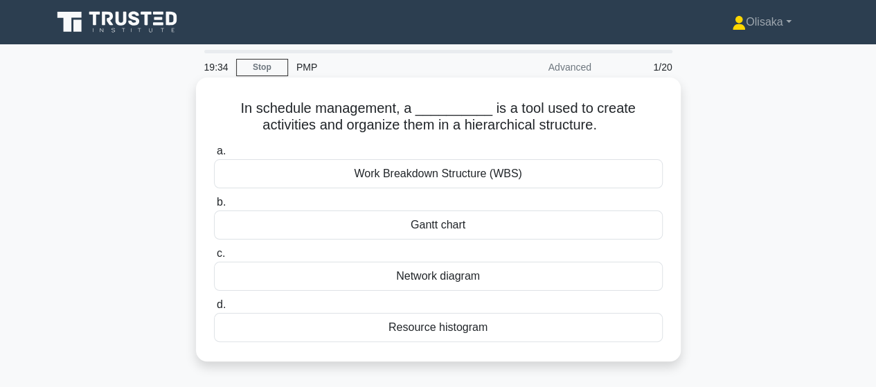
click at [431, 180] on div "Work Breakdown Structure (WBS)" at bounding box center [438, 173] width 449 height 29
click at [214, 156] on input "a. Work Breakdown Structure (WBS)" at bounding box center [214, 151] width 0 height 9
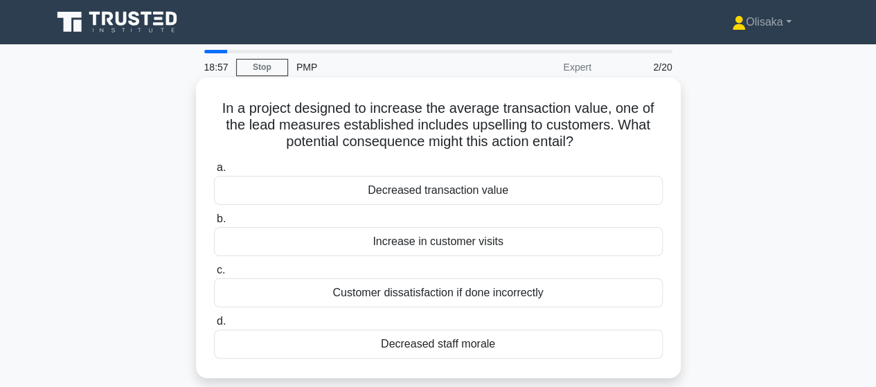
click at [452, 298] on div "Customer dissatisfaction if done incorrectly" at bounding box center [438, 292] width 449 height 29
click at [214, 275] on input "c. Customer dissatisfaction if done incorrectly" at bounding box center [214, 270] width 0 height 9
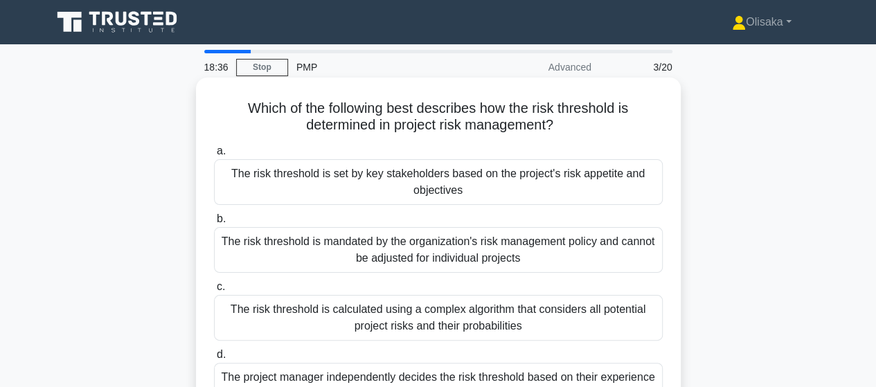
scroll to position [69, 0]
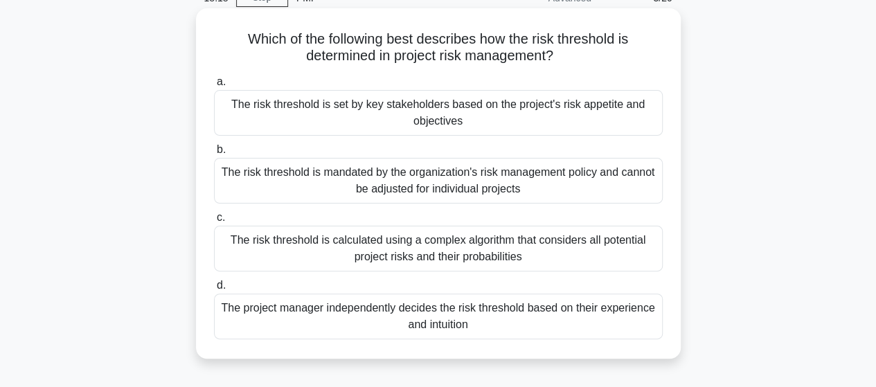
click at [416, 122] on div "The risk threshold is set by key stakeholders based on the project's risk appet…" at bounding box center [438, 113] width 449 height 46
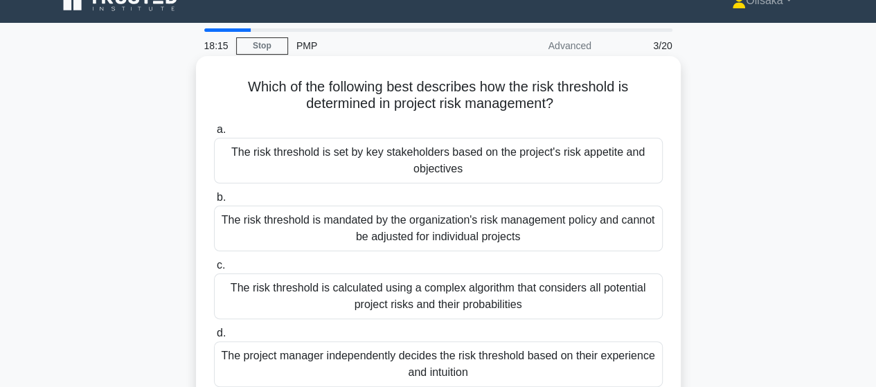
scroll to position [0, 0]
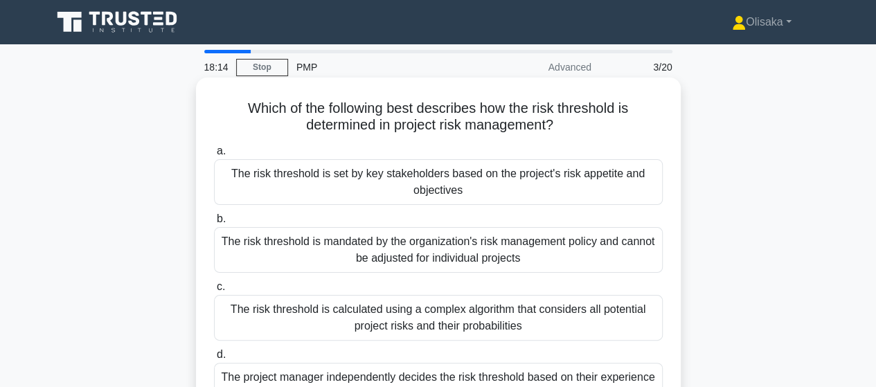
click at [323, 178] on div "The risk threshold is set by key stakeholders based on the project's risk appet…" at bounding box center [438, 182] width 449 height 46
click at [214, 156] on input "a. The risk threshold is set by key stakeholders based on the project's risk ap…" at bounding box center [214, 151] width 0 height 9
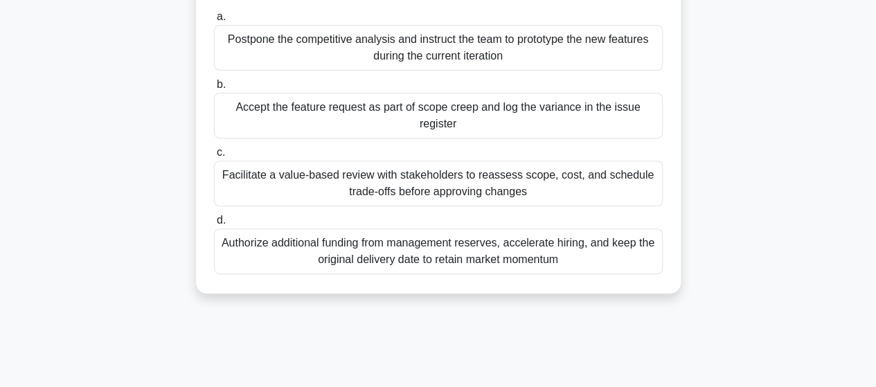
scroll to position [208, 0]
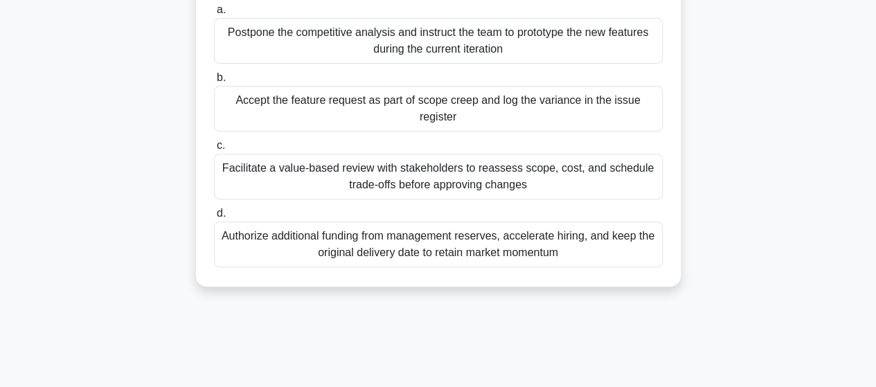
click at [404, 200] on div "a. Postpone the competitive analysis and instruct the team to prototype the new…" at bounding box center [438, 134] width 465 height 271
click at [405, 183] on div "Facilitate a value-based review with stakeholders to reassess scope, cost, and …" at bounding box center [438, 177] width 449 height 46
click at [214, 150] on input "c. Facilitate a value-based review with stakeholders to reassess scope, cost, a…" at bounding box center [214, 145] width 0 height 9
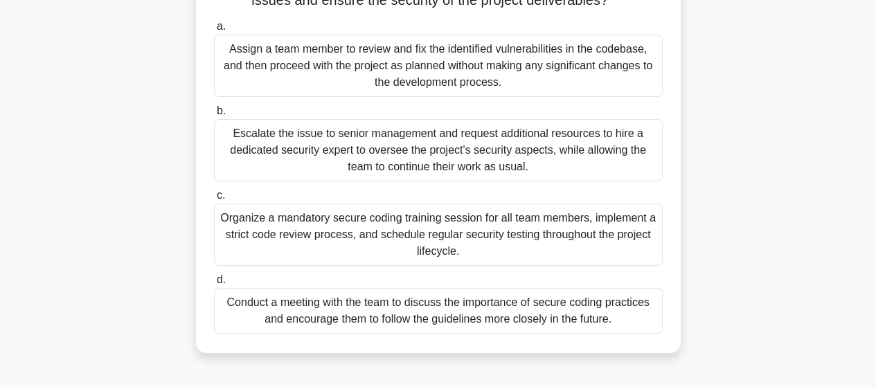
click at [510, 316] on div "Conduct a meeting with the team to discuss the importance of secure coding prac…" at bounding box center [438, 311] width 449 height 46
click at [214, 285] on input "d. Conduct a meeting with the team to discuss the importance of secure coding p…" at bounding box center [214, 280] width 0 height 9
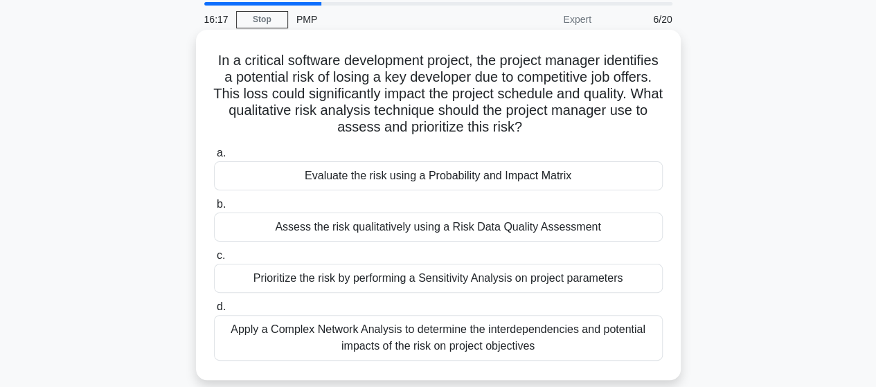
scroll to position [69, 0]
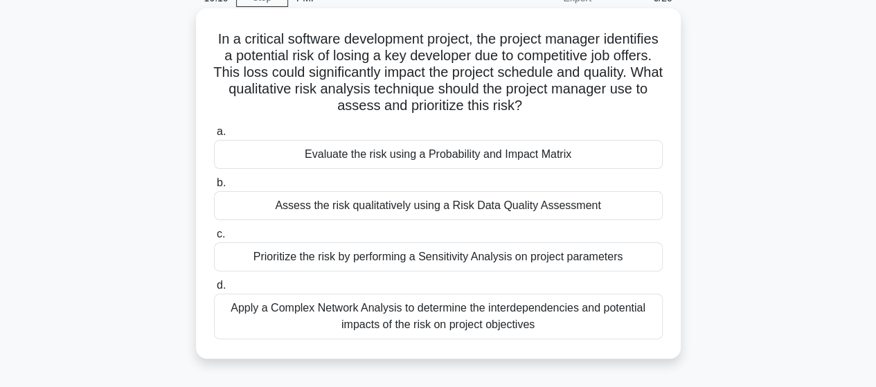
click at [479, 152] on div "Evaluate the risk using a Probability and Impact Matrix" at bounding box center [438, 154] width 449 height 29
click at [214, 136] on input "a. Evaluate the risk using a Probability and Impact Matrix" at bounding box center [214, 131] width 0 height 9
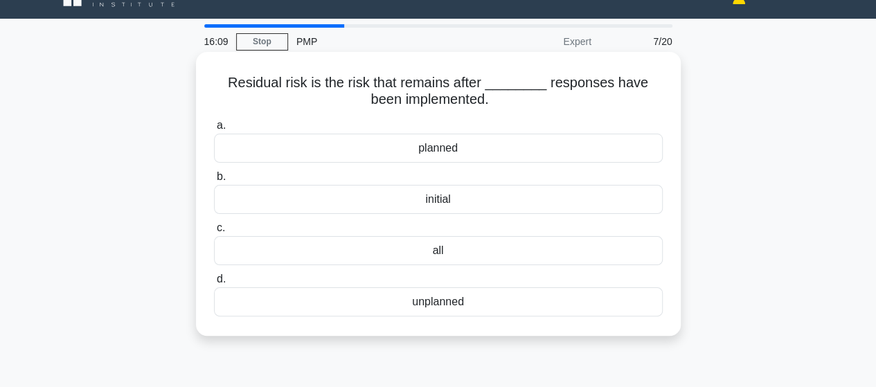
scroll to position [0, 0]
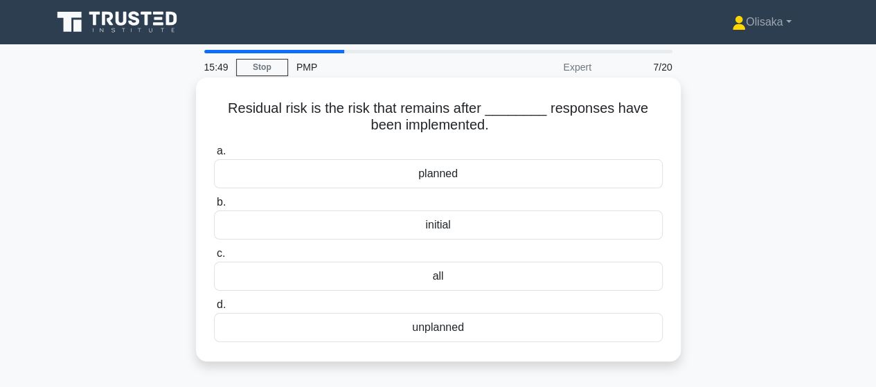
click at [444, 278] on div "all" at bounding box center [438, 276] width 449 height 29
click at [214, 258] on input "c. all" at bounding box center [214, 253] width 0 height 9
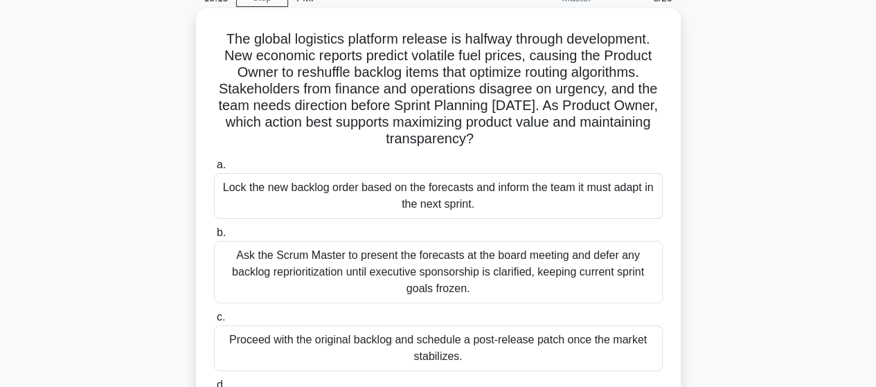
scroll to position [138, 0]
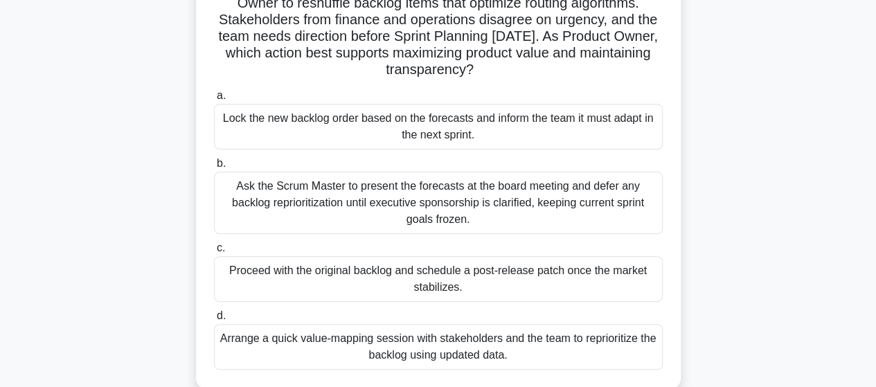
click at [429, 350] on div "Arrange a quick value-mapping session with stakeholders and the team to reprior…" at bounding box center [438, 347] width 449 height 46
click at [214, 321] on input "d. Arrange a quick value-mapping session with stakeholders and the team to repr…" at bounding box center [214, 316] width 0 height 9
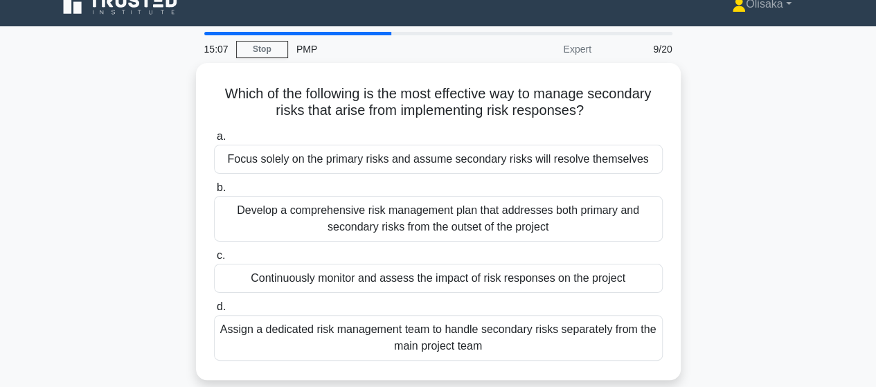
scroll to position [0, 0]
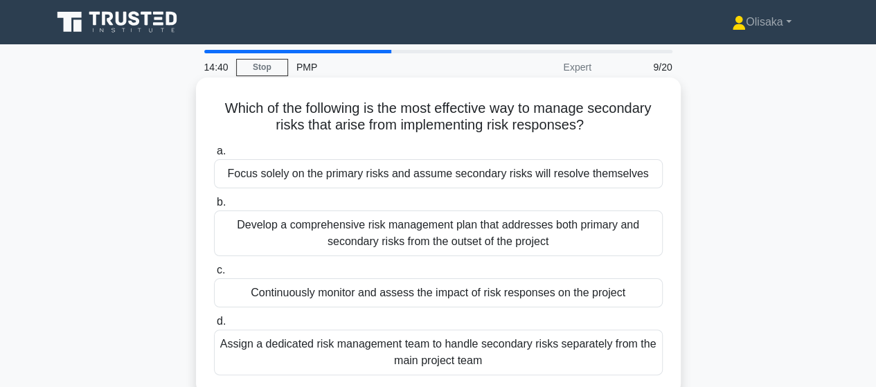
click at [426, 239] on div "Develop a comprehensive risk management plan that addresses both primary and se…" at bounding box center [438, 233] width 449 height 46
click at [214, 207] on input "b. Develop a comprehensive risk management plan that addresses both primary and…" at bounding box center [214, 202] width 0 height 9
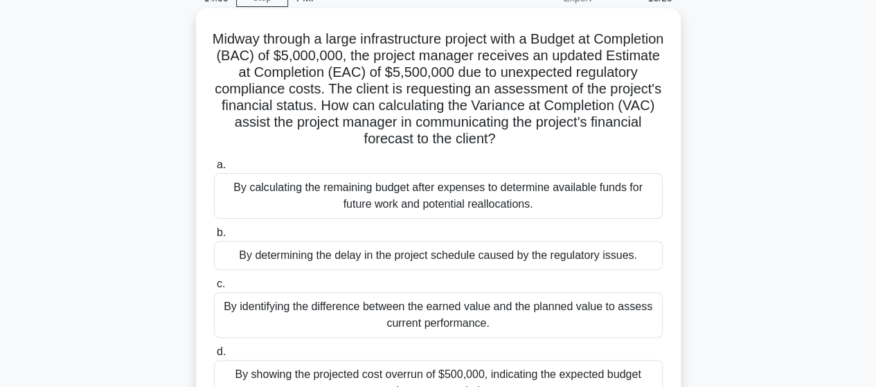
scroll to position [138, 0]
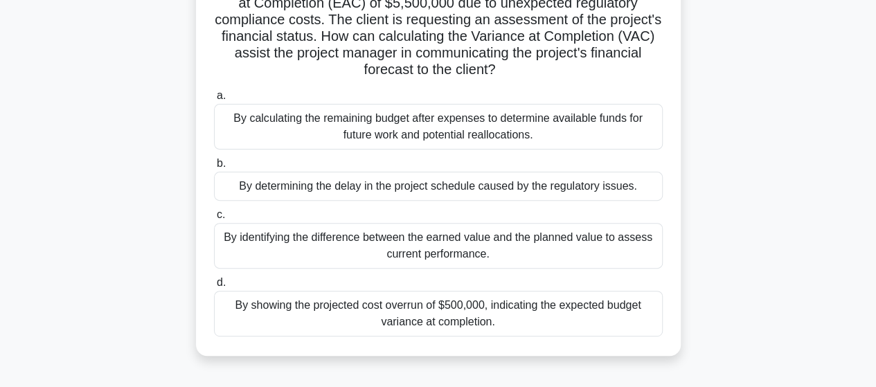
click at [439, 312] on div "By showing the projected cost overrun of $500,000, indicating the expected budg…" at bounding box center [438, 314] width 449 height 46
click at [214, 287] on input "d. By showing the projected cost overrun of $500,000, indicating the expected b…" at bounding box center [214, 282] width 0 height 9
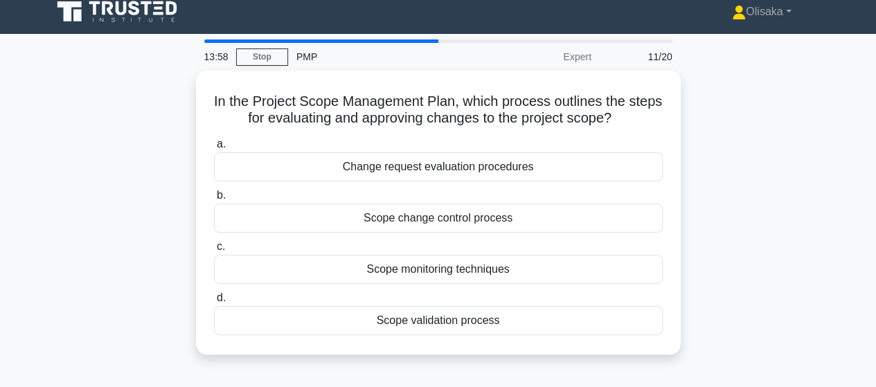
scroll to position [0, 0]
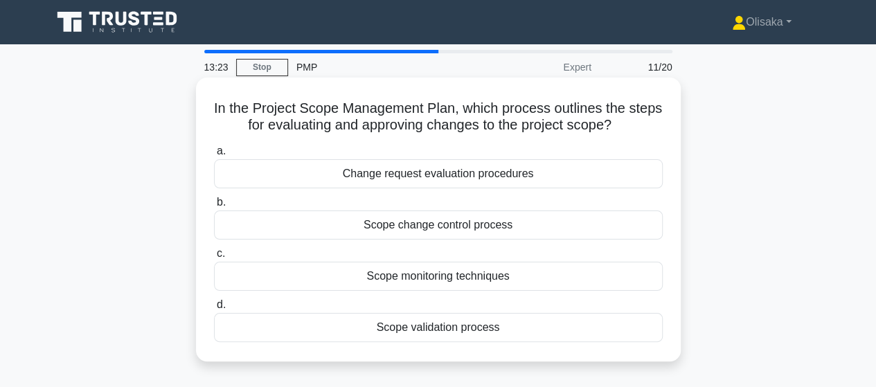
click at [439, 233] on div "Scope change control process" at bounding box center [438, 224] width 449 height 29
click at [214, 207] on input "b. Scope change control process" at bounding box center [214, 202] width 0 height 9
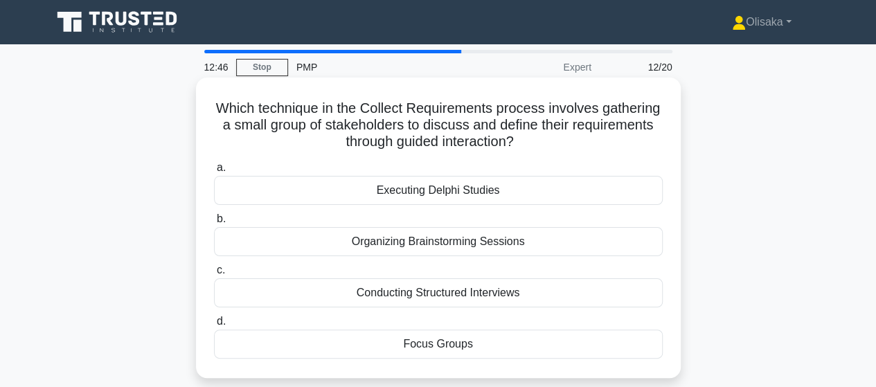
click at [429, 343] on div "Focus Groups" at bounding box center [438, 344] width 449 height 29
click at [214, 326] on input "d. Focus Groups" at bounding box center [214, 321] width 0 height 9
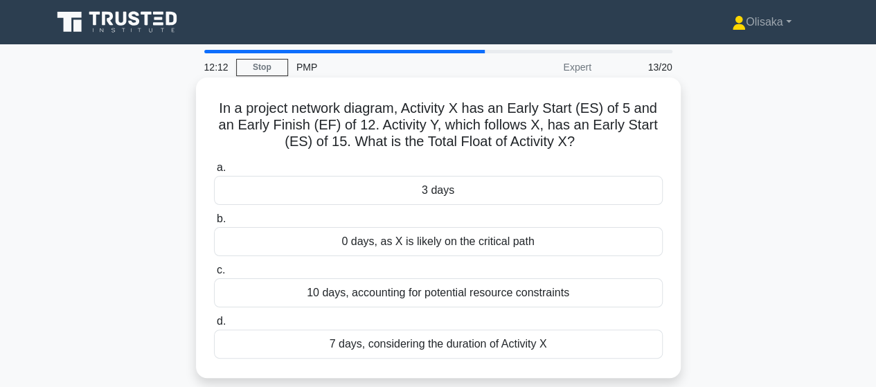
click at [406, 343] on div "7 days, considering the duration of Activity X" at bounding box center [438, 344] width 449 height 29
click at [214, 326] on input "d. 7 days, considering the duration of Activity X" at bounding box center [214, 321] width 0 height 9
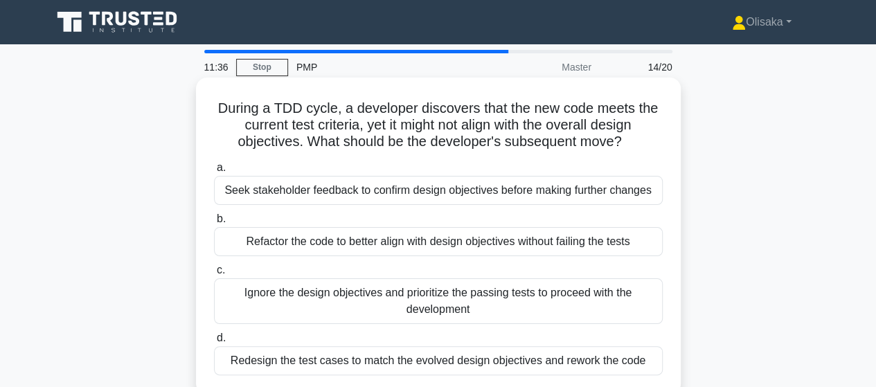
click at [395, 246] on div "Refactor the code to better align with design objectives without failing the te…" at bounding box center [438, 241] width 449 height 29
click at [214, 224] on input "b. Refactor the code to better align with design objectives without failing the…" at bounding box center [214, 219] width 0 height 9
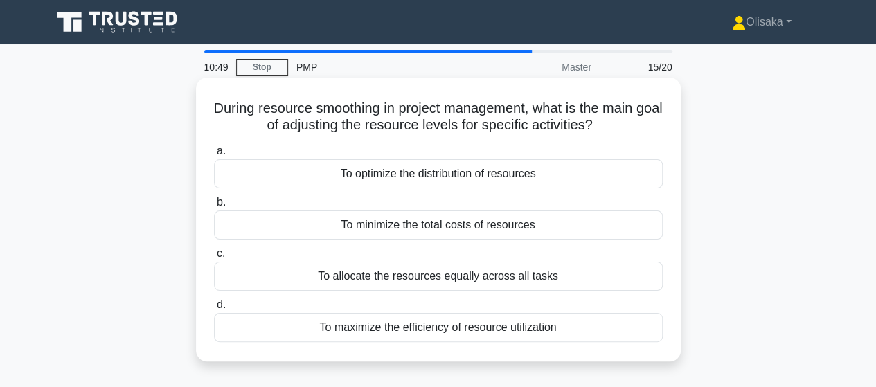
click at [450, 177] on div "To optimize the distribution of resources" at bounding box center [438, 173] width 449 height 29
click at [214, 156] on input "a. To optimize the distribution of resources" at bounding box center [214, 151] width 0 height 9
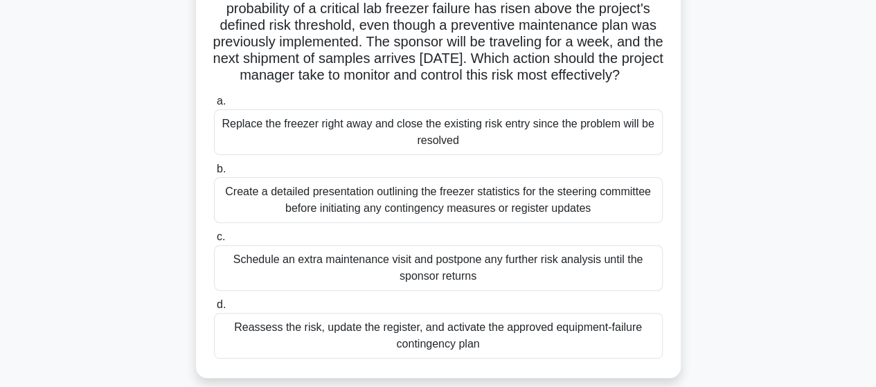
scroll to position [138, 0]
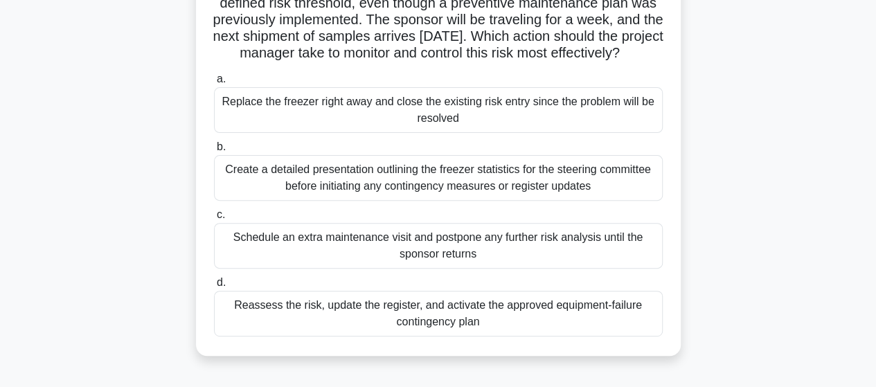
click at [471, 330] on div "Reassess the risk, update the register, and activate the approved equipment-fai…" at bounding box center [438, 314] width 449 height 46
click at [214, 287] on input "d. Reassess the risk, update the register, and activate the approved equipment-…" at bounding box center [214, 282] width 0 height 9
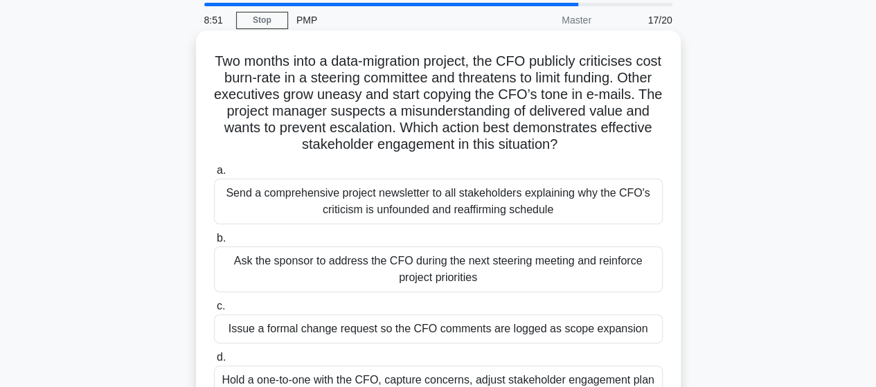
scroll to position [69, 0]
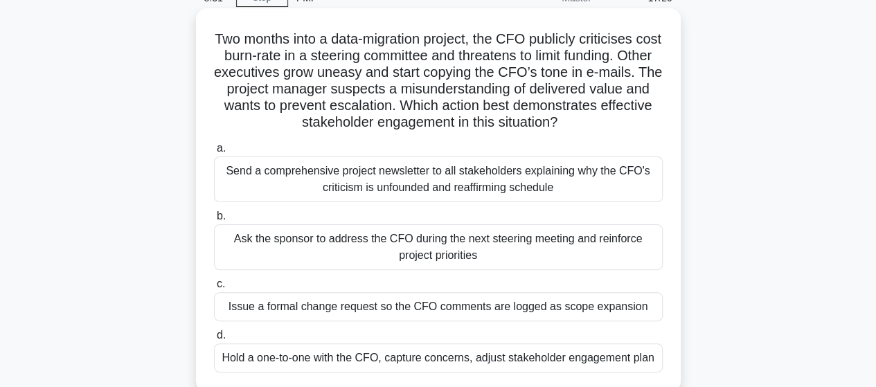
click at [349, 361] on div "Hold a one-to-one with the CFO, capture concerns, adjust stakeholder engagement…" at bounding box center [438, 357] width 449 height 29
click at [214, 340] on input "d. Hold a one-to-one with the CFO, capture concerns, adjust stakeholder engagem…" at bounding box center [214, 335] width 0 height 9
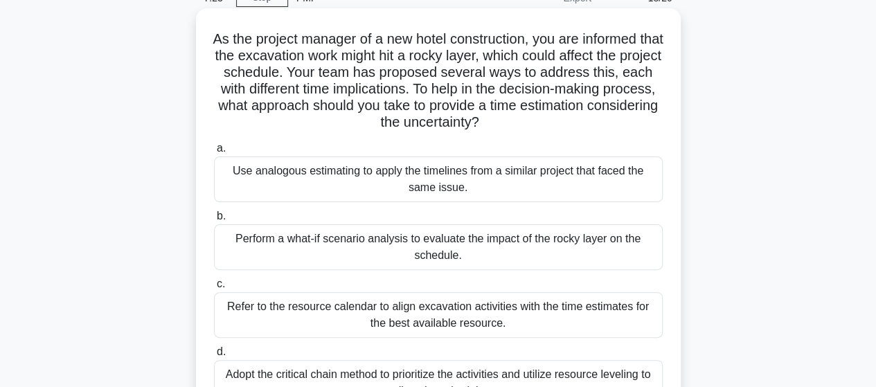
scroll to position [138, 0]
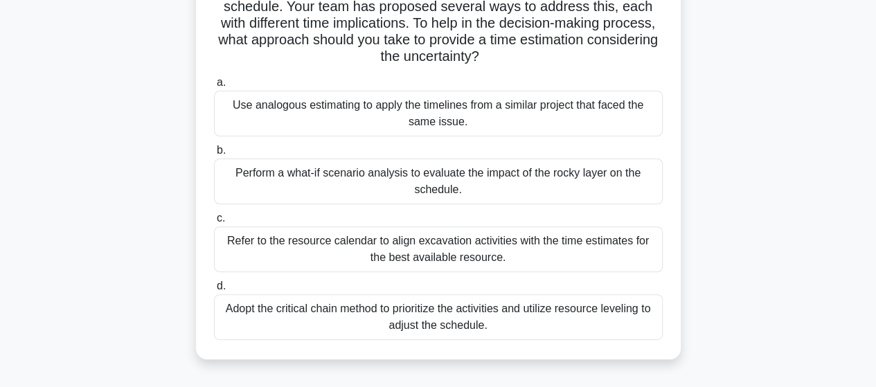
click at [442, 311] on div "Adopt the critical chain method to prioritize the activities and utilize resour…" at bounding box center [438, 317] width 449 height 46
click at [214, 291] on input "d. Adopt the critical chain method to prioritize the activities and utilize res…" at bounding box center [214, 286] width 0 height 9
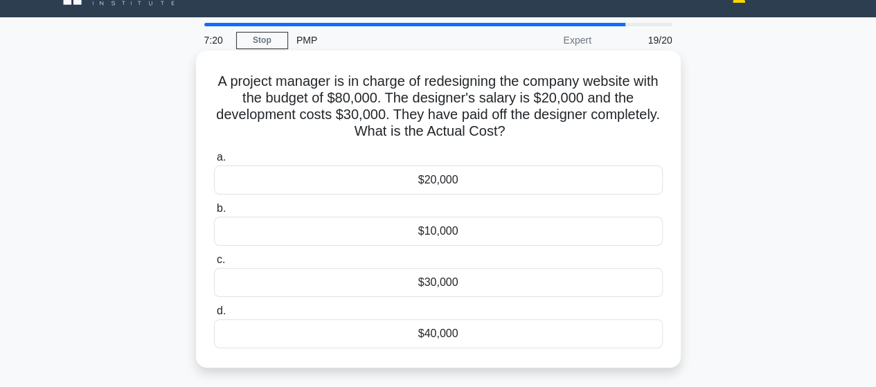
scroll to position [0, 0]
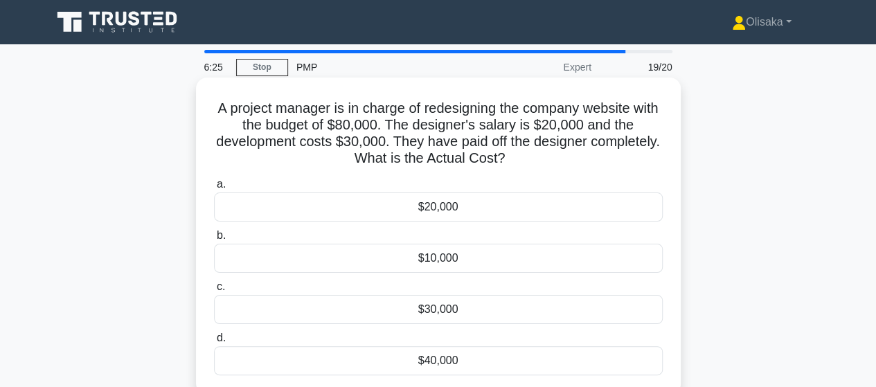
click at [414, 203] on div "$20,000" at bounding box center [438, 206] width 449 height 29
click at [214, 189] on input "a. $20,000" at bounding box center [214, 184] width 0 height 9
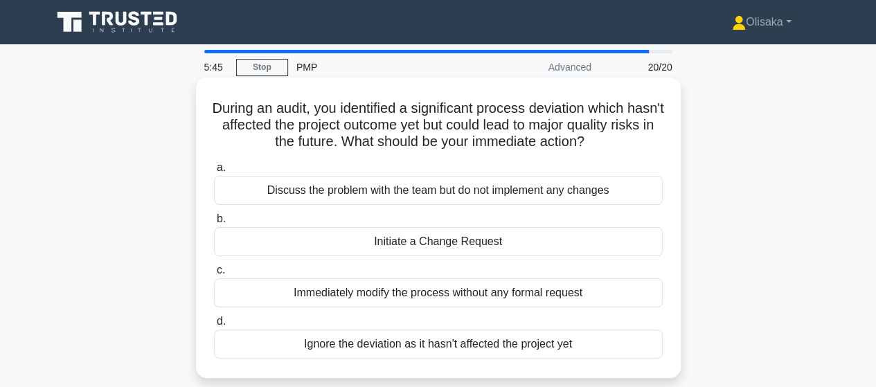
click at [380, 188] on div "Discuss the problem with the team but do not implement any changes" at bounding box center [438, 190] width 449 height 29
click at [214, 172] on input "a. Discuss the problem with the team but do not implement any changes" at bounding box center [214, 167] width 0 height 9
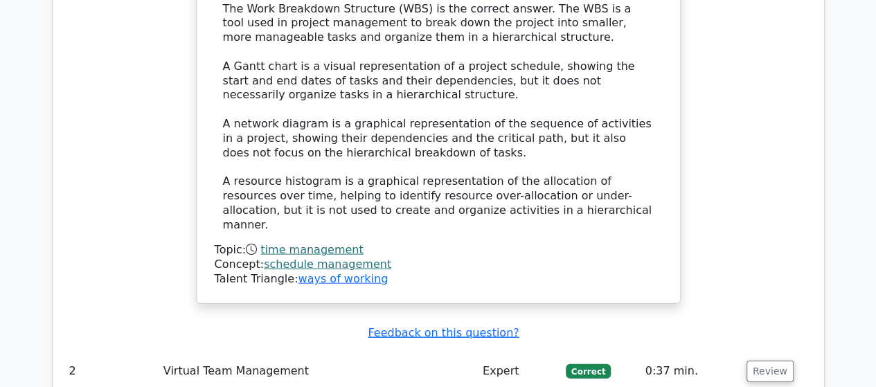
scroll to position [1523, 0]
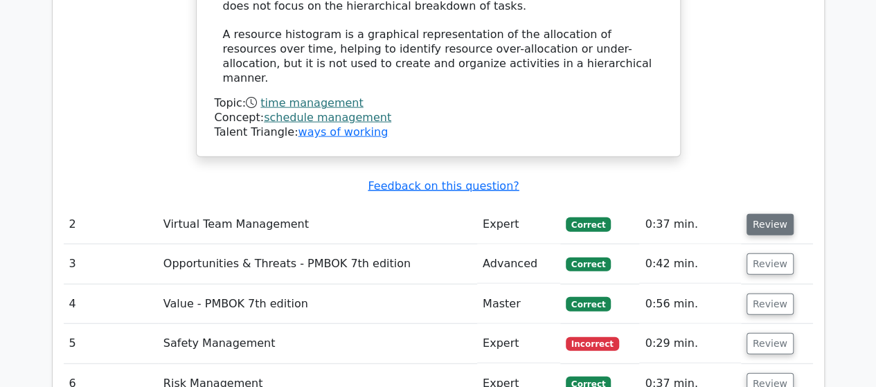
click at [762, 214] on button "Review" at bounding box center [769, 224] width 47 height 21
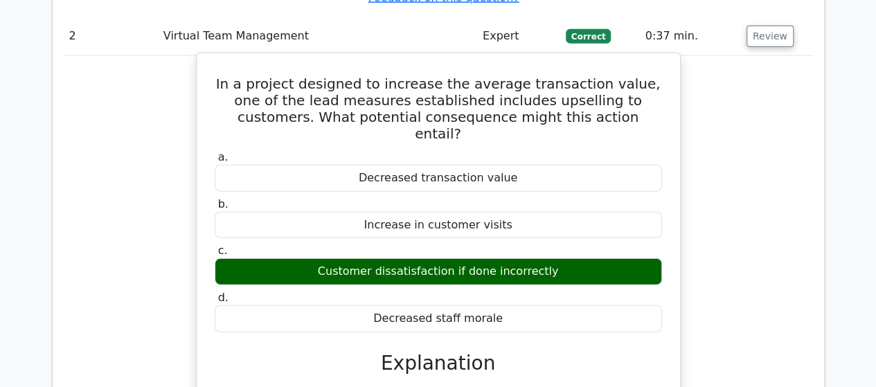
scroll to position [1662, 0]
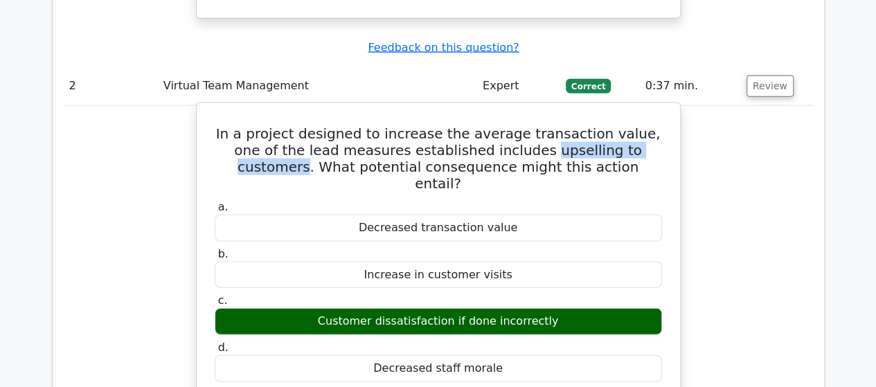
drag, startPoint x: 471, startPoint y: 132, endPoint x: 610, endPoint y: 125, distance: 139.3
click at [610, 125] on h5 "In a project designed to increase the average transaction value, one of the lea…" at bounding box center [438, 158] width 450 height 66
copy h5 "upselling to customers"
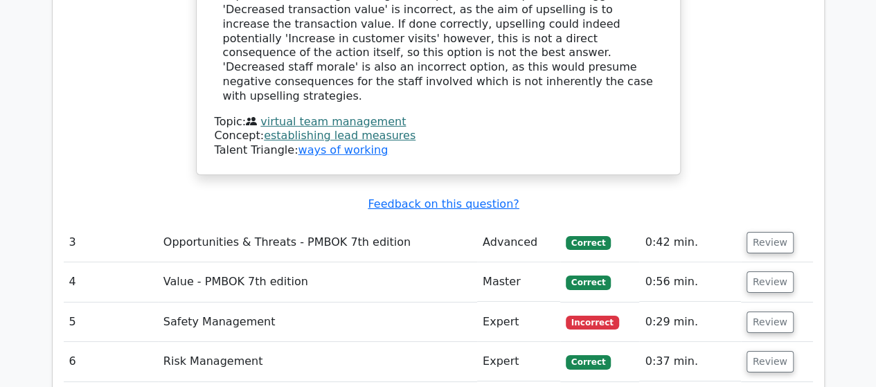
scroll to position [2216, 0]
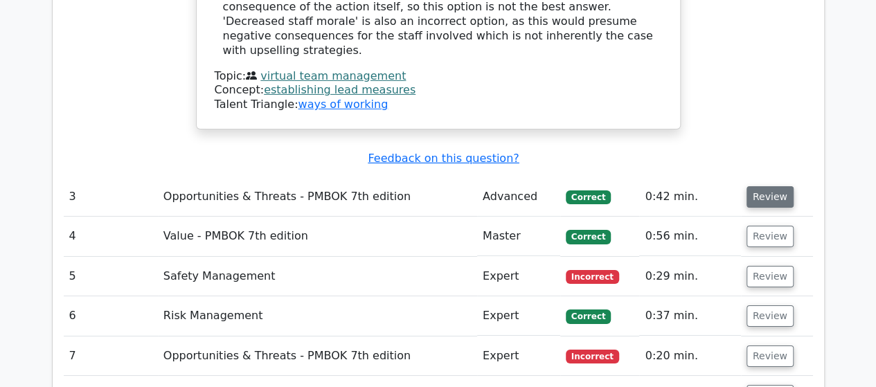
click at [763, 186] on button "Review" at bounding box center [769, 196] width 47 height 21
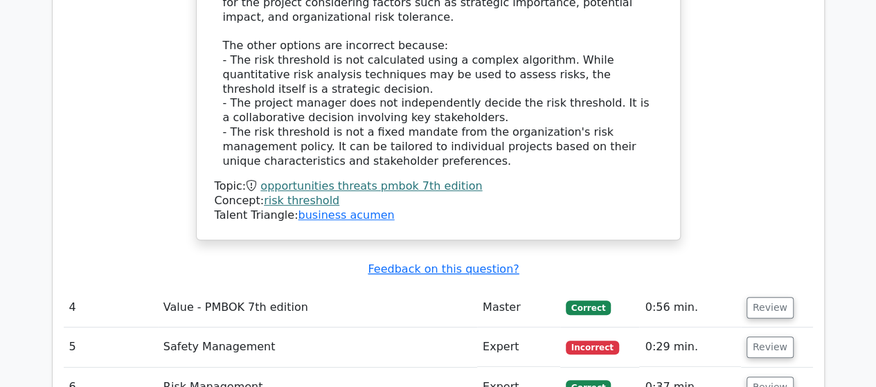
scroll to position [2839, 0]
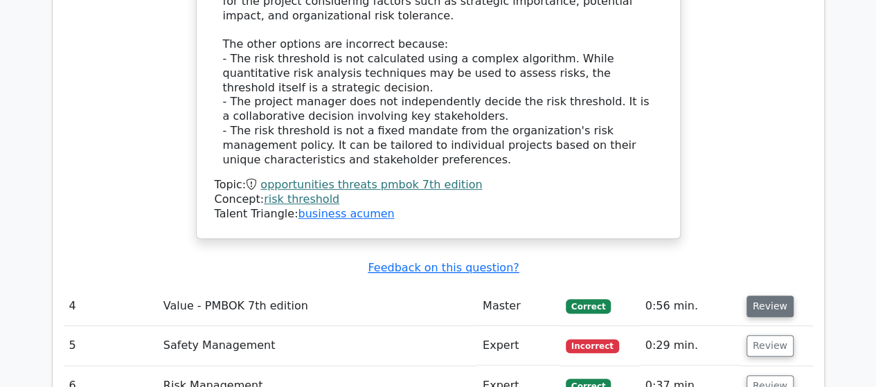
drag, startPoint x: 758, startPoint y: 226, endPoint x: 750, endPoint y: 228, distance: 8.4
click at [757, 296] on button "Review" at bounding box center [769, 306] width 47 height 21
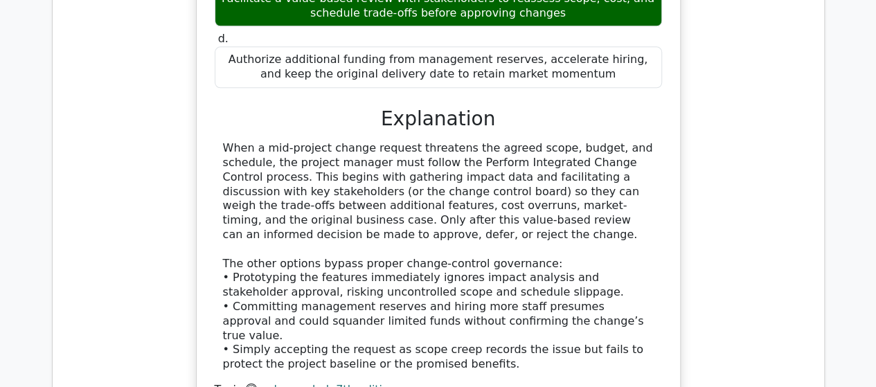
scroll to position [3600, 0]
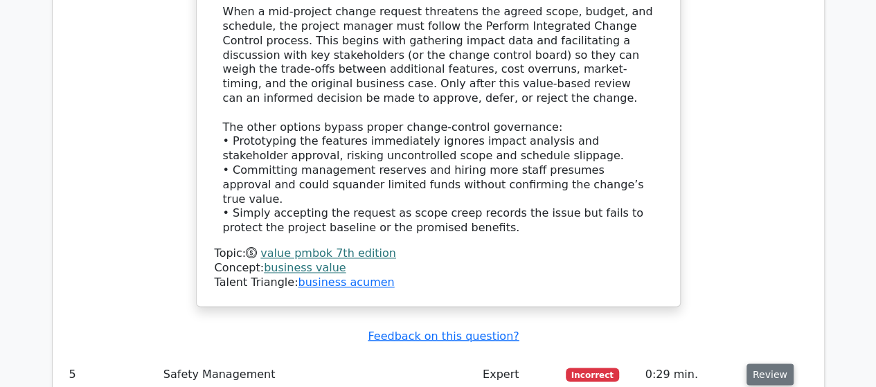
click at [764, 363] on button "Review" at bounding box center [769, 373] width 47 height 21
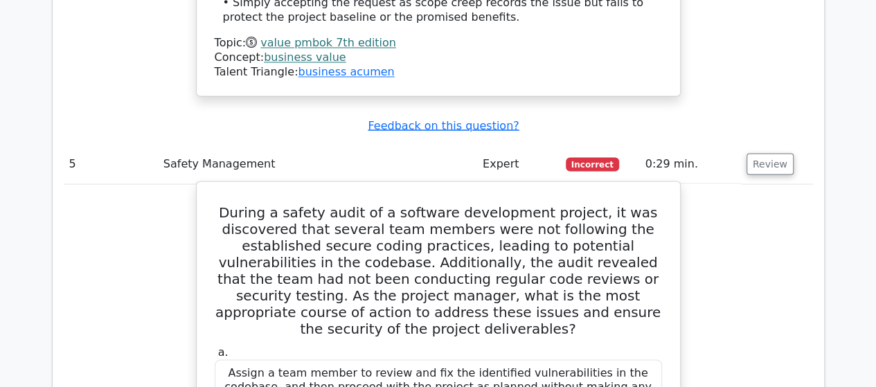
scroll to position [3808, 0]
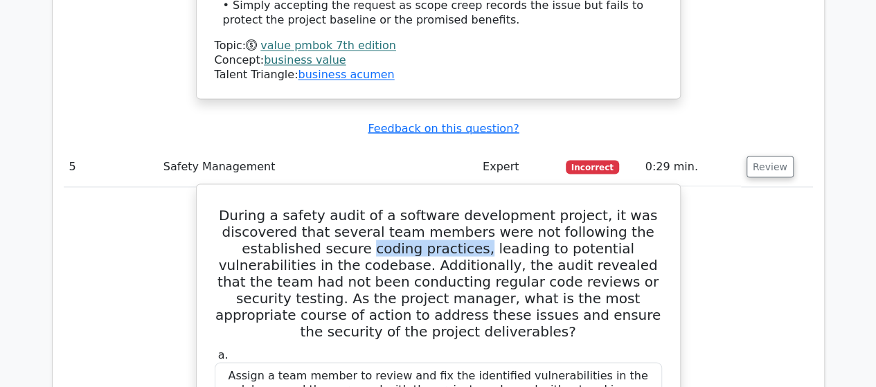
drag, startPoint x: 336, startPoint y: 117, endPoint x: 441, endPoint y: 116, distance: 105.2
click at [441, 206] on h5 "During a safety audit of a software development project, it was discovered that…" at bounding box center [438, 272] width 450 height 133
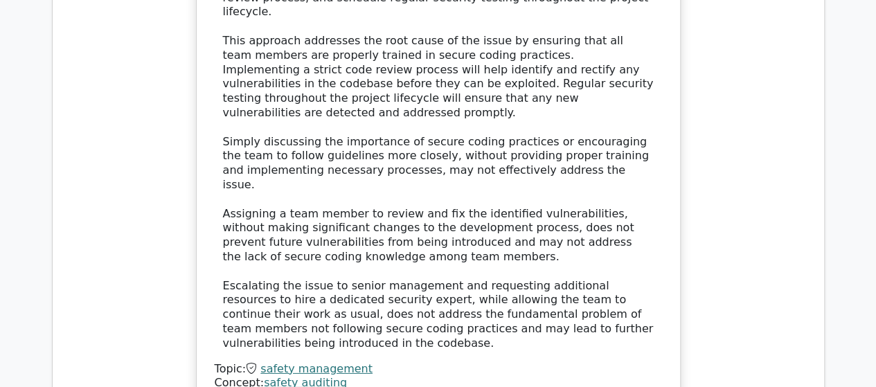
scroll to position [4570, 0]
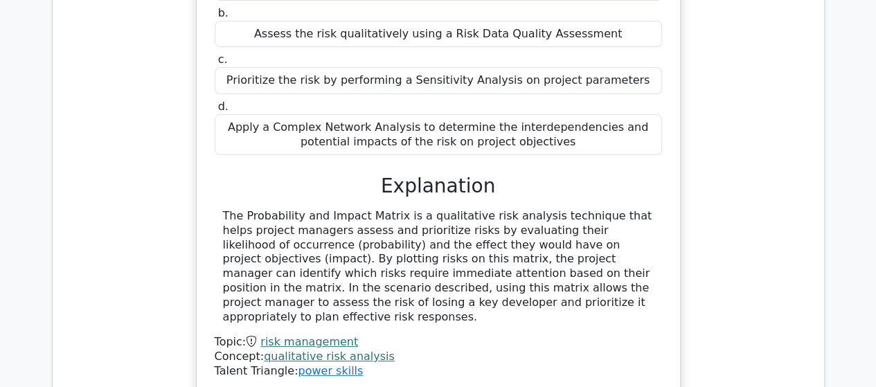
scroll to position [5262, 0]
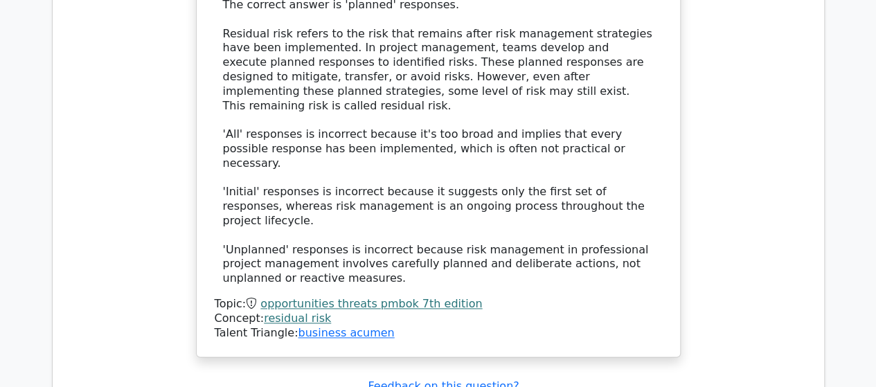
scroll to position [6024, 0]
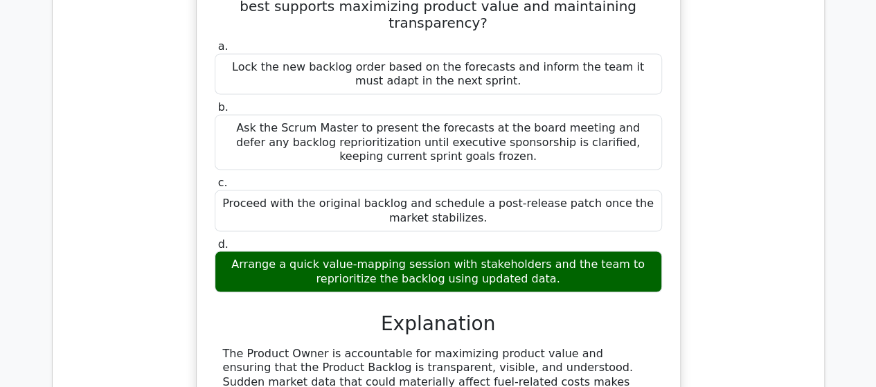
scroll to position [6716, 0]
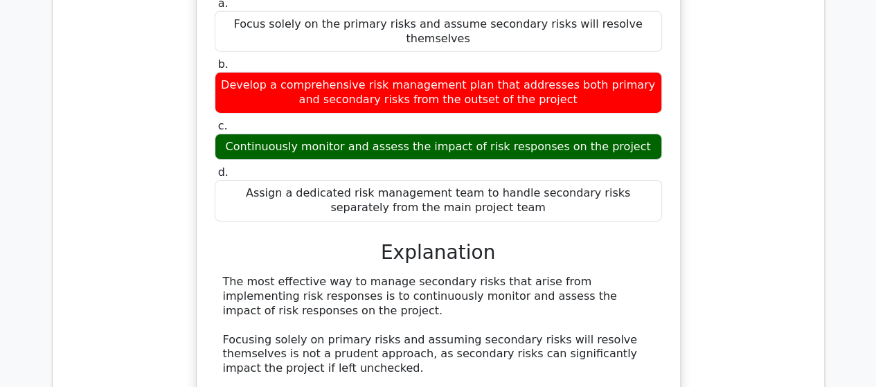
scroll to position [7547, 0]
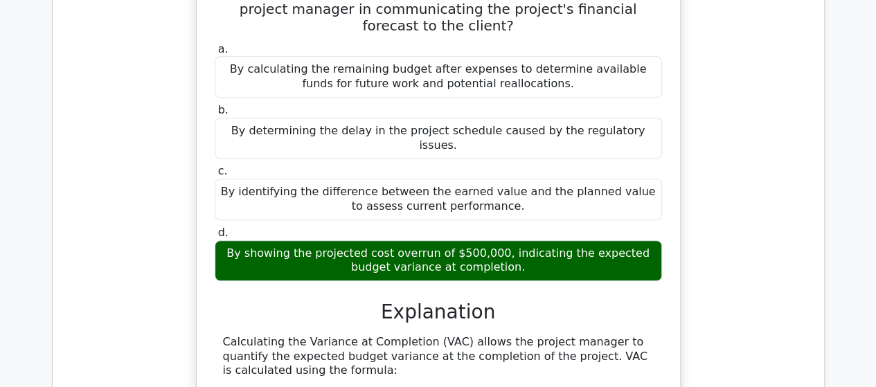
scroll to position [8308, 0]
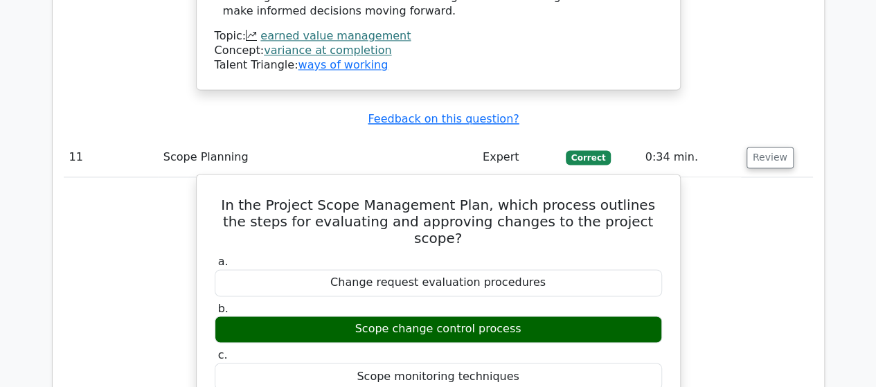
scroll to position [8932, 0]
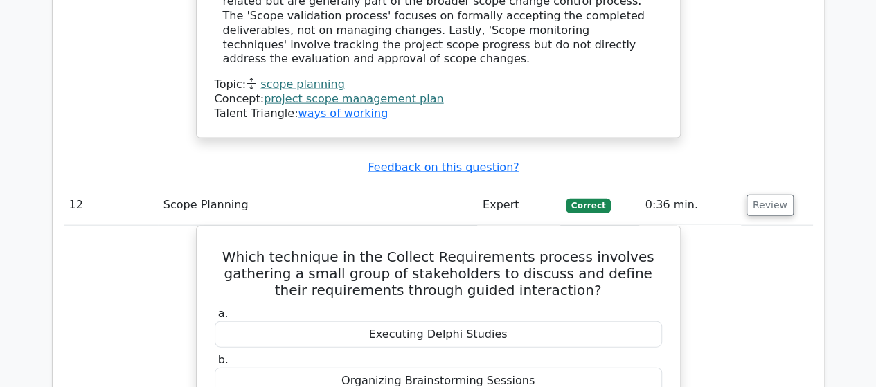
scroll to position [9485, 0]
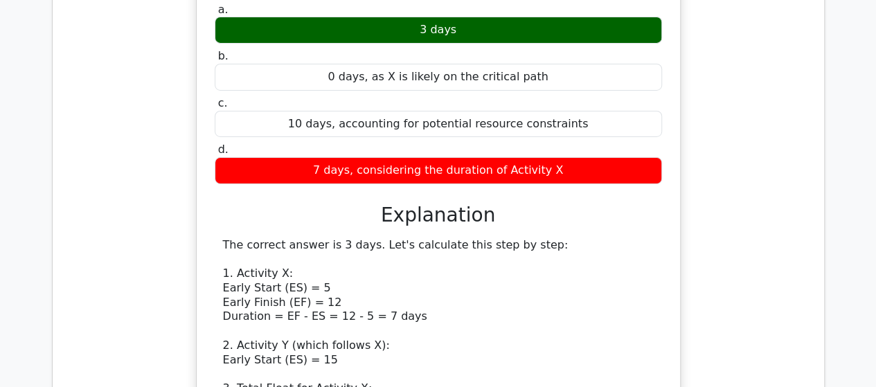
scroll to position [10316, 0]
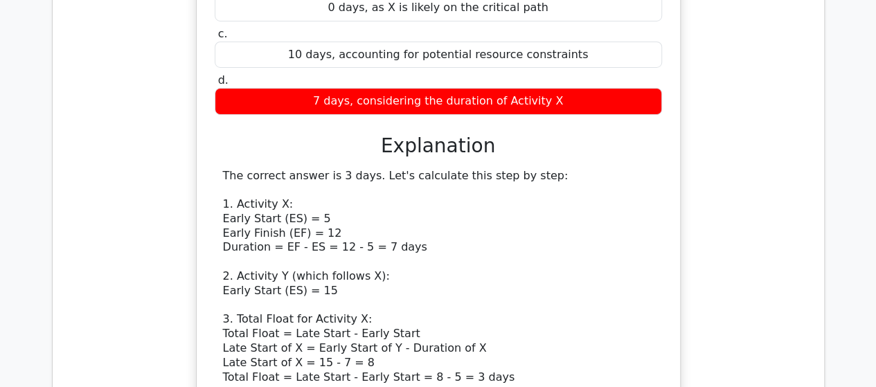
drag, startPoint x: 753, startPoint y: 156, endPoint x: 743, endPoint y: 157, distance: 10.4
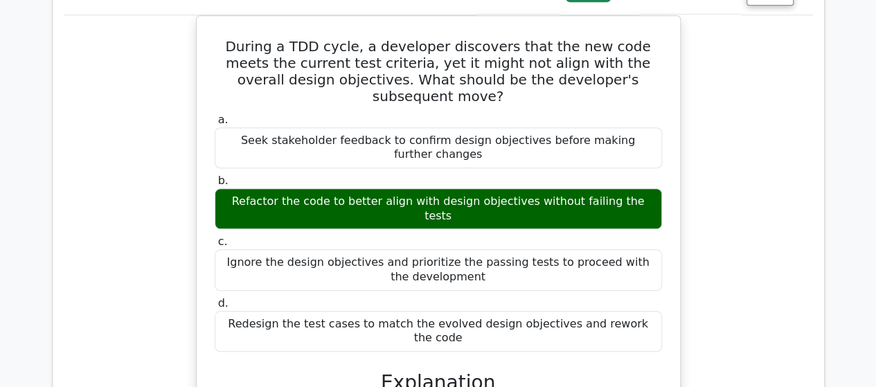
scroll to position [11078, 0]
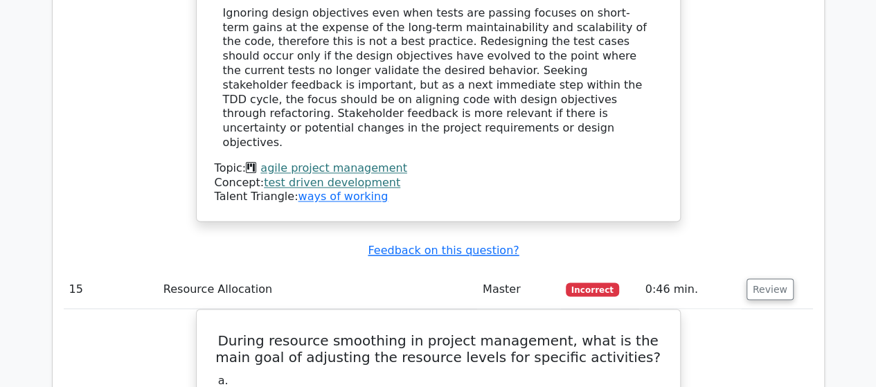
scroll to position [11563, 0]
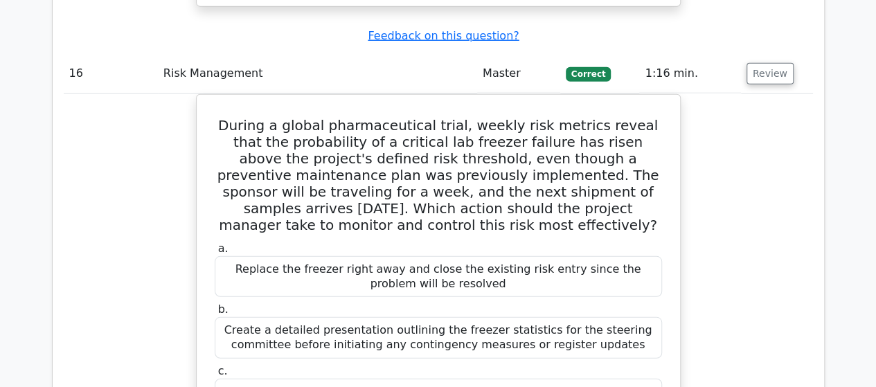
scroll to position [12324, 0]
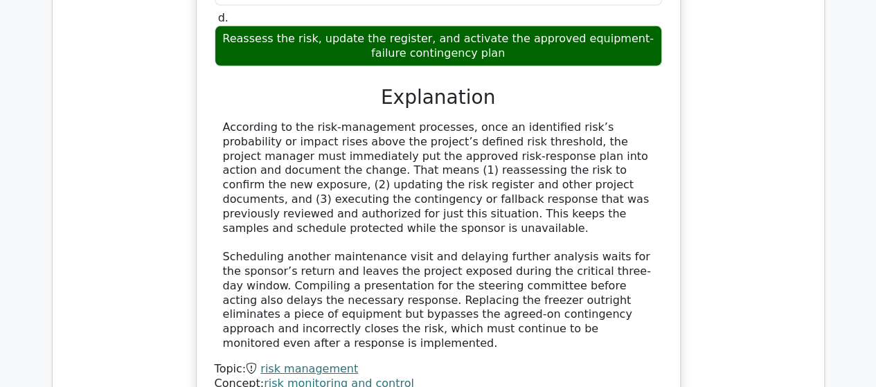
scroll to position [12947, 0]
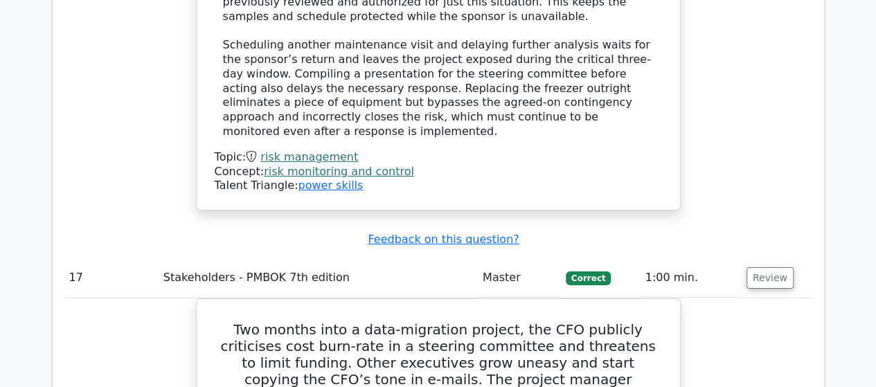
drag, startPoint x: 759, startPoint y: 350, endPoint x: 726, endPoint y: 321, distance: 43.7
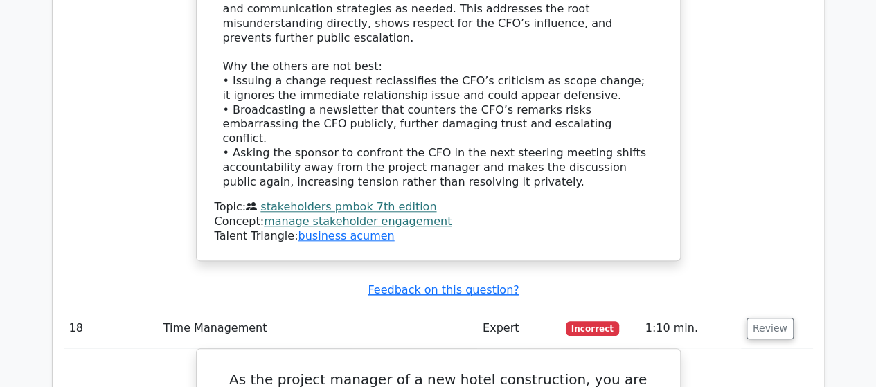
scroll to position [13917, 0]
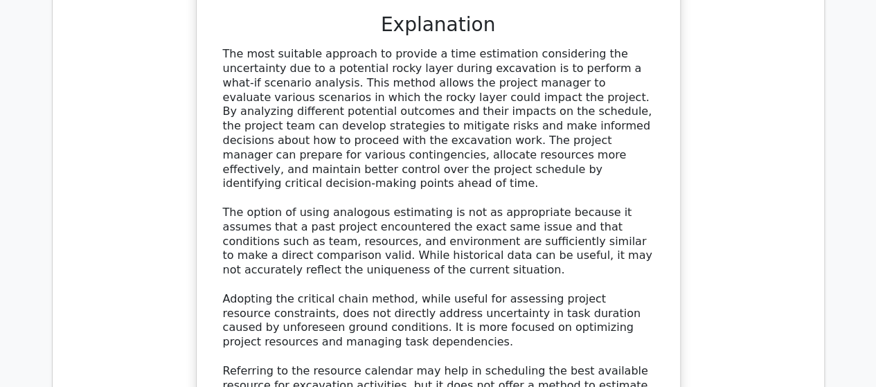
scroll to position [14470, 0]
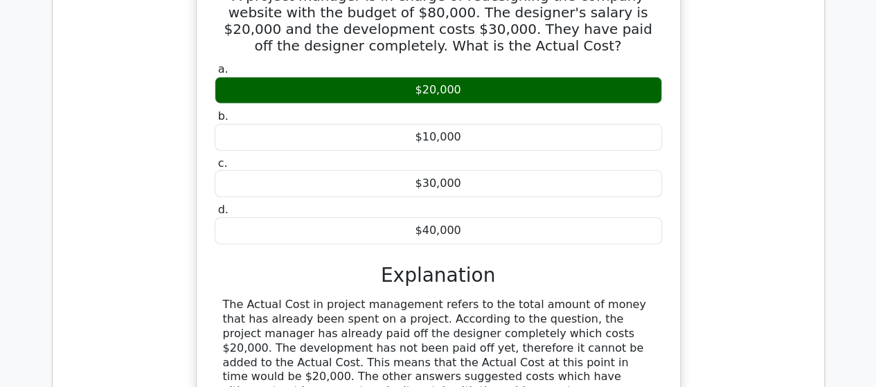
scroll to position [15232, 0]
